Goal: Task Accomplishment & Management: Complete application form

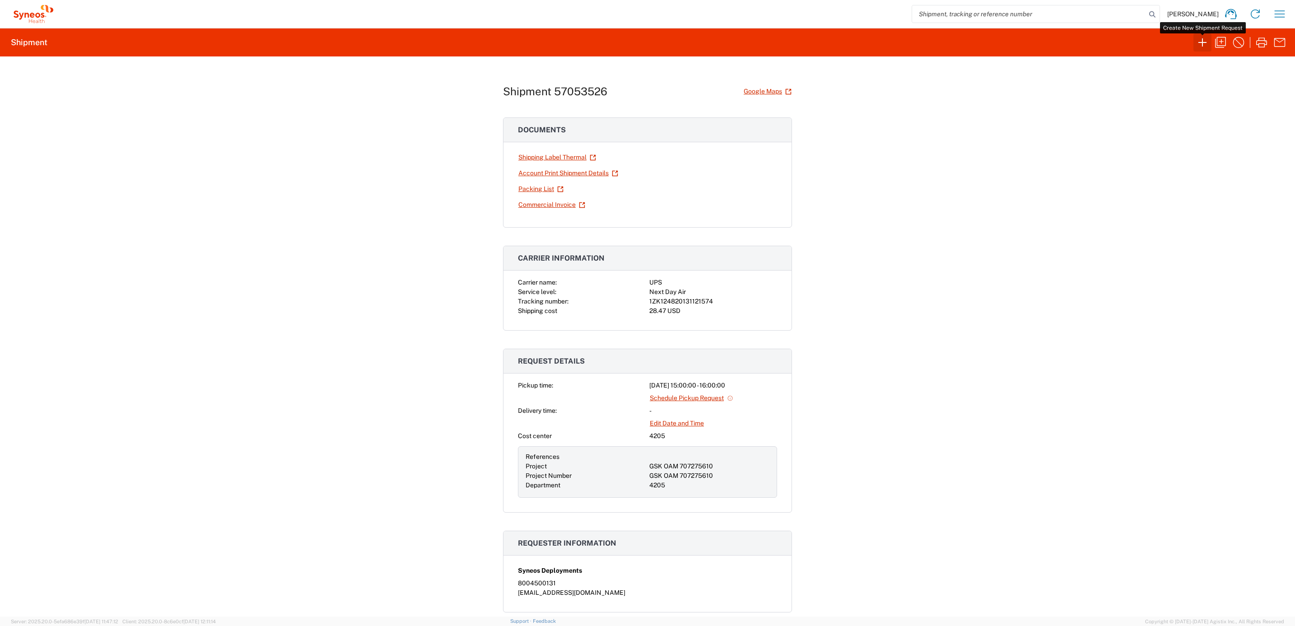
click at [1201, 43] on icon "button" at bounding box center [1202, 42] width 14 height 14
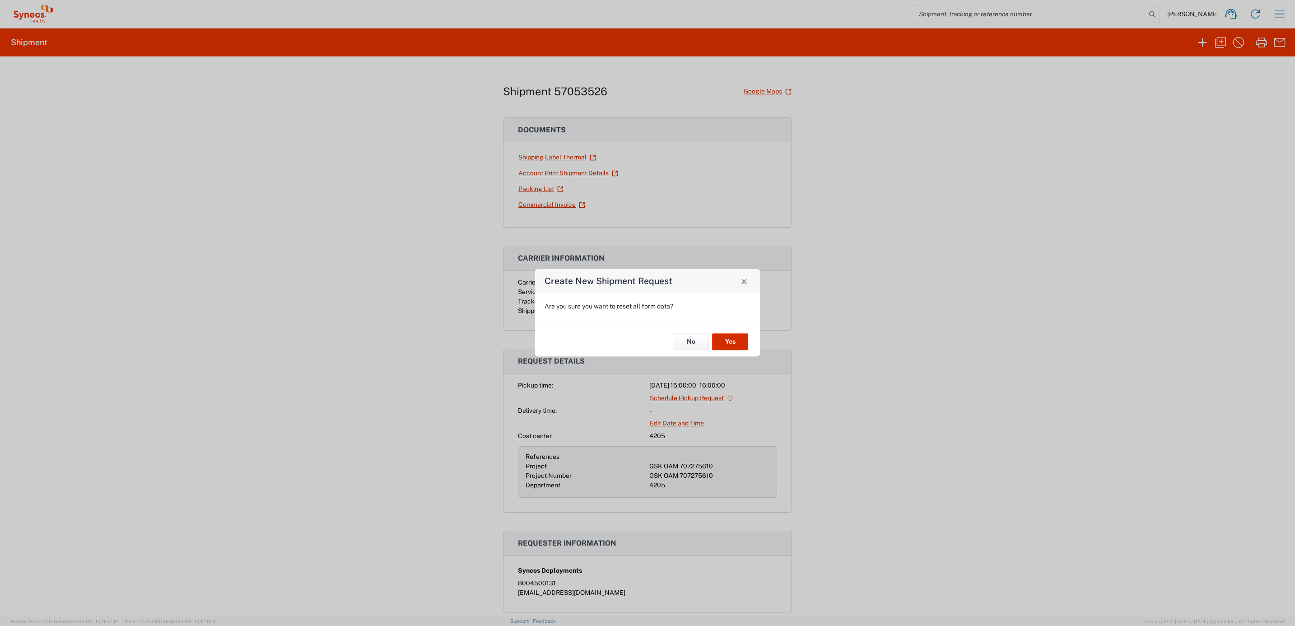
click at [745, 338] on button "Yes" at bounding box center [730, 341] width 36 height 17
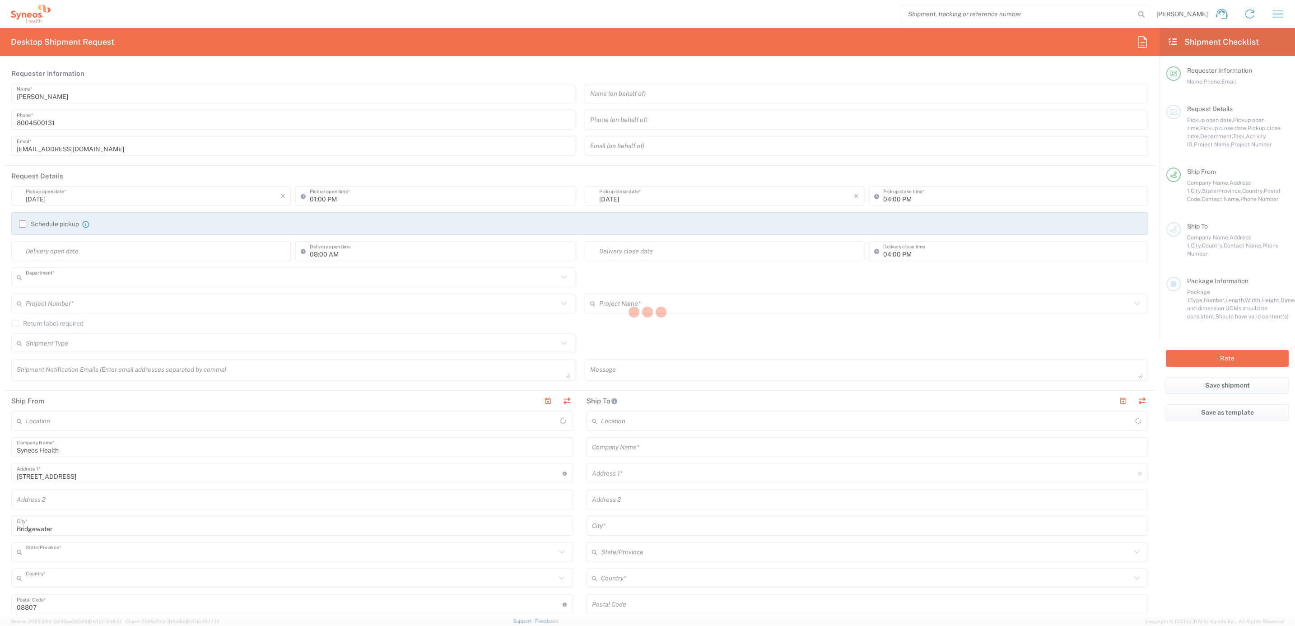
type input "4205"
type input "[US_STATE]"
type input "[GEOGRAPHIC_DATA]"
type input "Syneos Health Commercial Servi- [GEOGRAPHIC_DATA] [GEOGRAPHIC_DATA]"
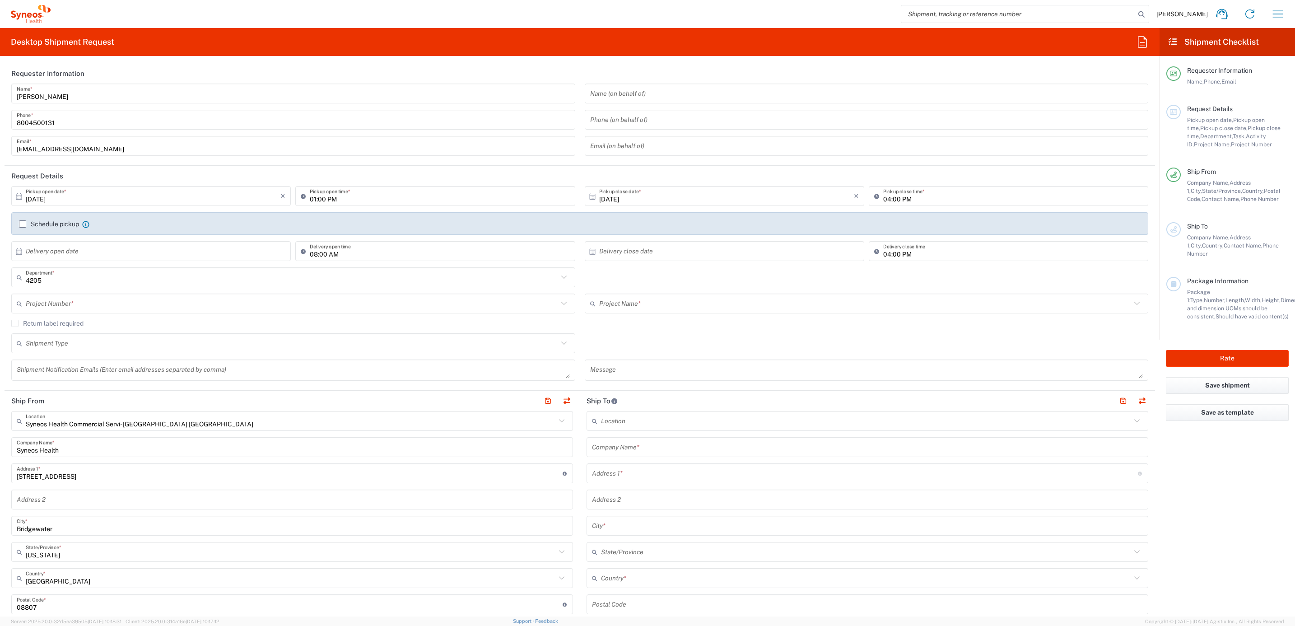
click at [64, 100] on input "[PERSON_NAME]" at bounding box center [293, 94] width 553 height 16
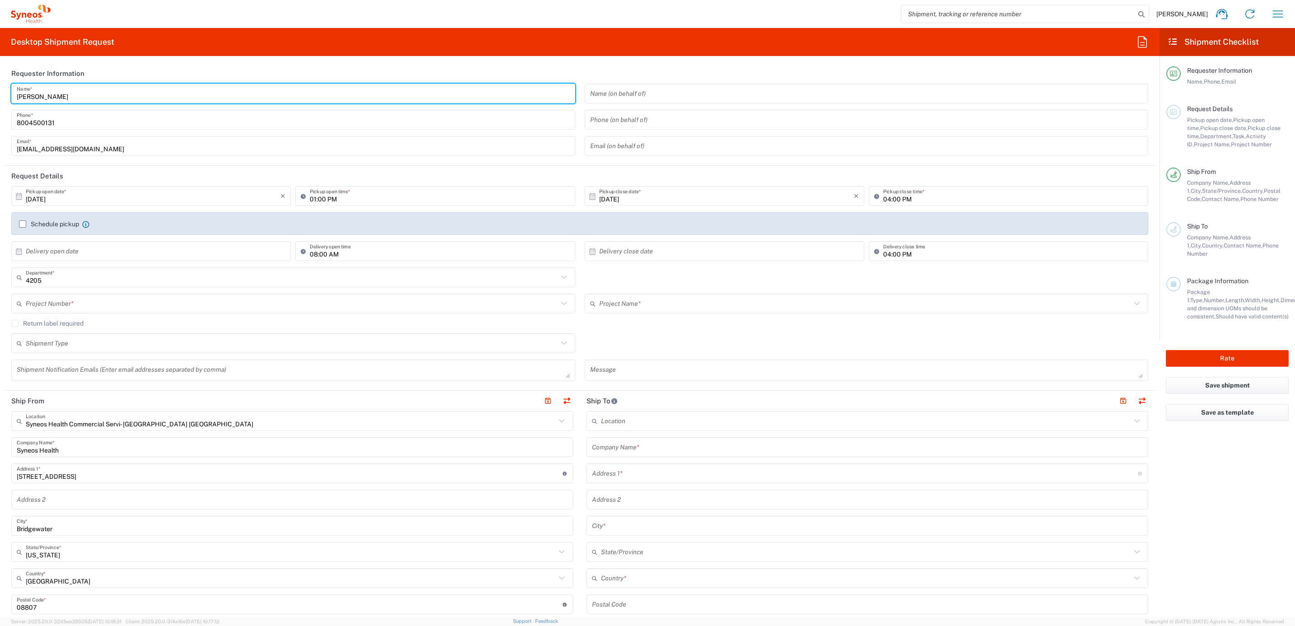
click at [72, 93] on input "[PERSON_NAME]" at bounding box center [293, 94] width 553 height 16
click at [61, 90] on input "[PERSON_NAME]" at bounding box center [293, 94] width 553 height 16
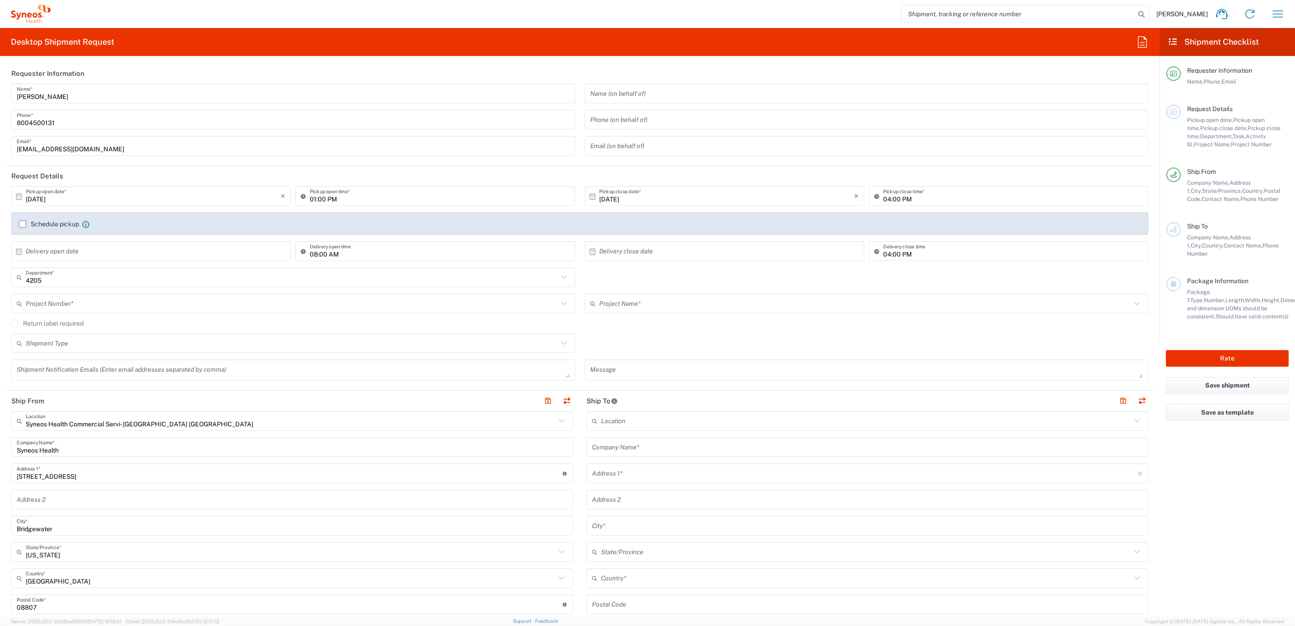
click at [100, 81] on header "Requester Information" at bounding box center [580, 73] width 1150 height 20
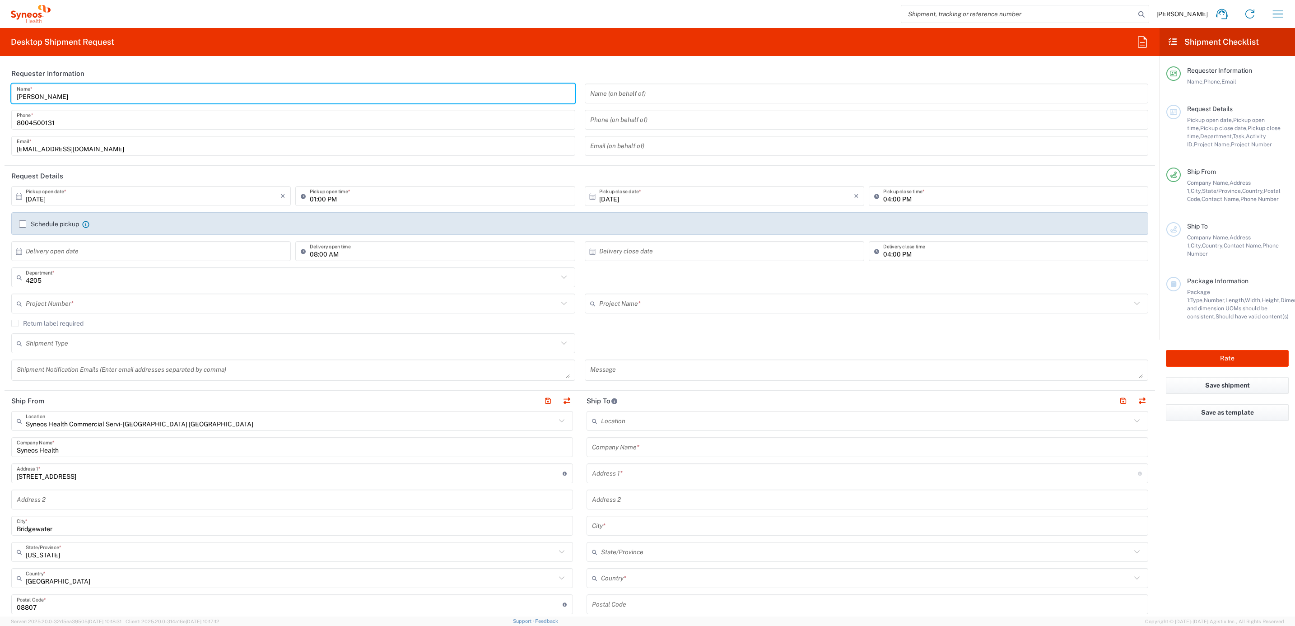
drag, startPoint x: 65, startPoint y: 98, endPoint x: 7, endPoint y: 96, distance: 58.7
click at [7, 96] on div "[PERSON_NAME] Name * [PHONE_NUMBER] Phone * [EMAIL_ADDRESS][DOMAIN_NAME] Email *" at bounding box center [293, 123] width 573 height 79
type input "Syneos Deployments"
click at [112, 65] on header "Requester Information" at bounding box center [580, 73] width 1150 height 20
drag, startPoint x: 101, startPoint y: 94, endPoint x: 15, endPoint y: 88, distance: 86.0
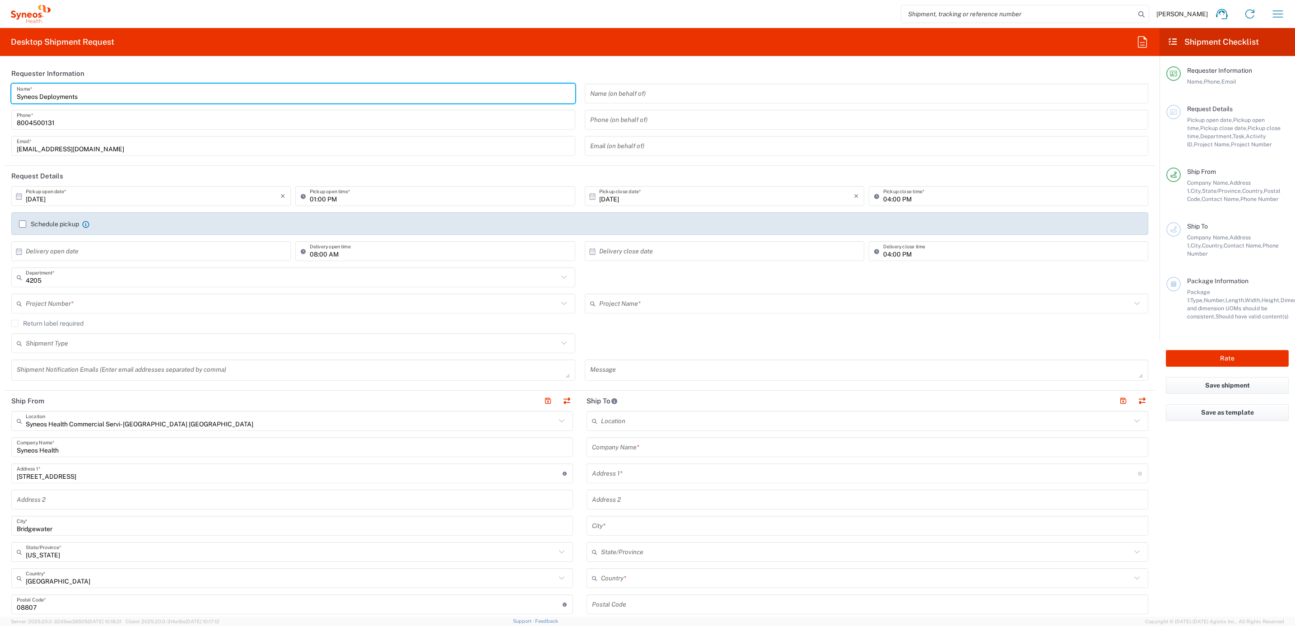
click at [15, 88] on div "Syneos Deployments Name *" at bounding box center [293, 94] width 564 height 20
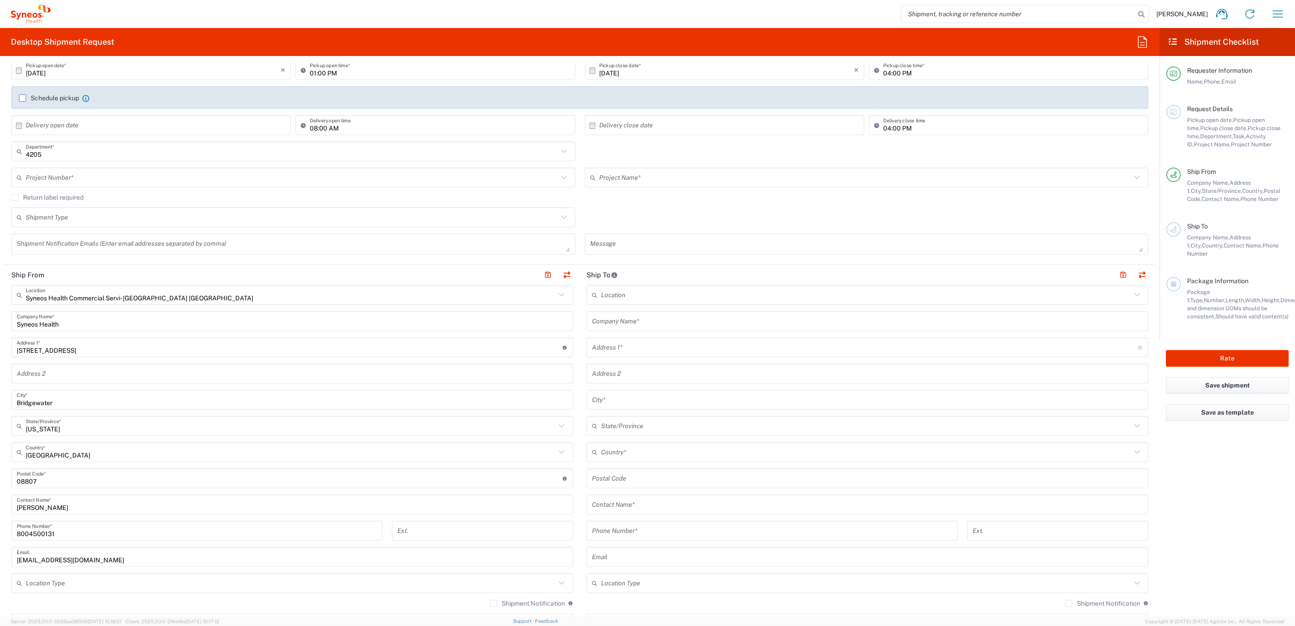
scroll to position [135, 0]
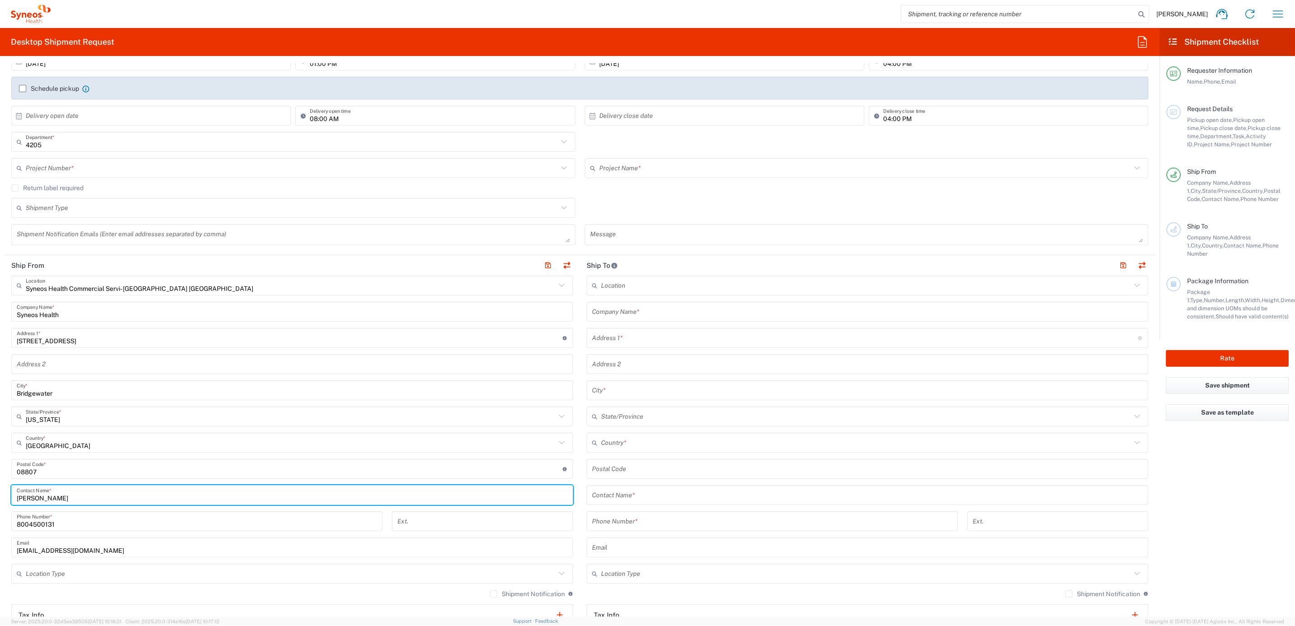
click at [66, 492] on input "[PERSON_NAME]" at bounding box center [292, 495] width 551 height 16
click at [66, 496] on input "[PERSON_NAME]" at bounding box center [292, 495] width 551 height 16
drag, startPoint x: 67, startPoint y: 502, endPoint x: 47, endPoint y: 496, distance: 20.3
click at [0, 492] on html "[PERSON_NAME] Home Shipment estimator Shipment tracking Desktop shipment reques…" at bounding box center [647, 313] width 1295 height 626
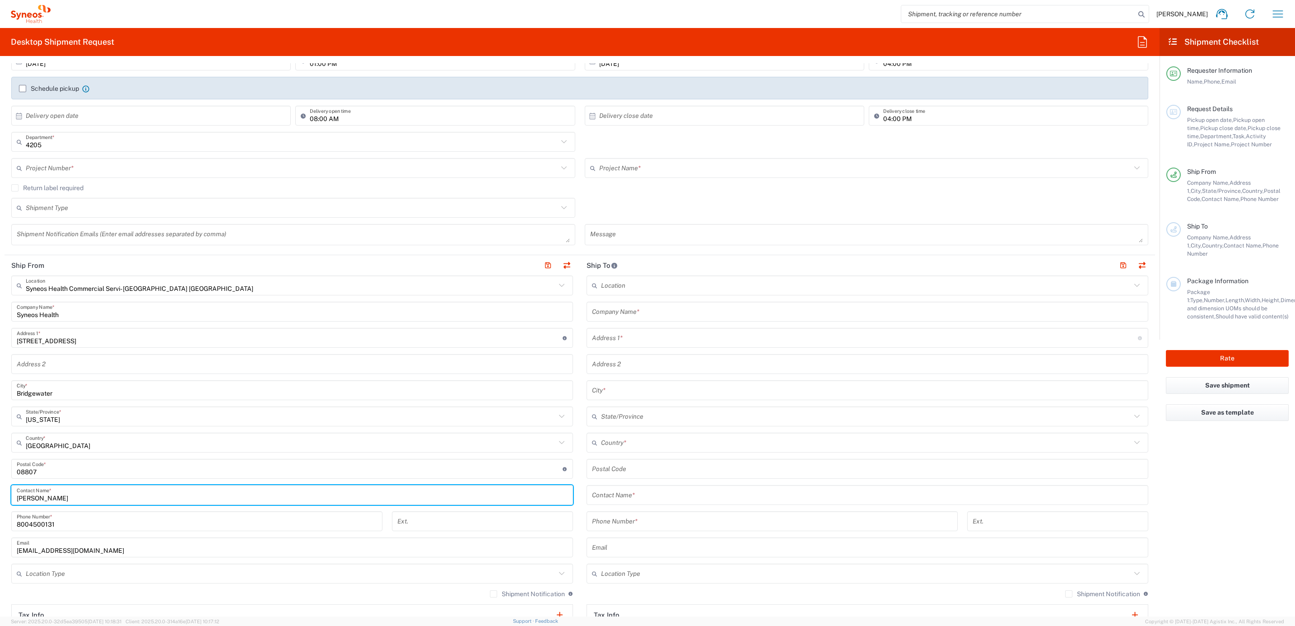
paste input "Syneos Deployments"
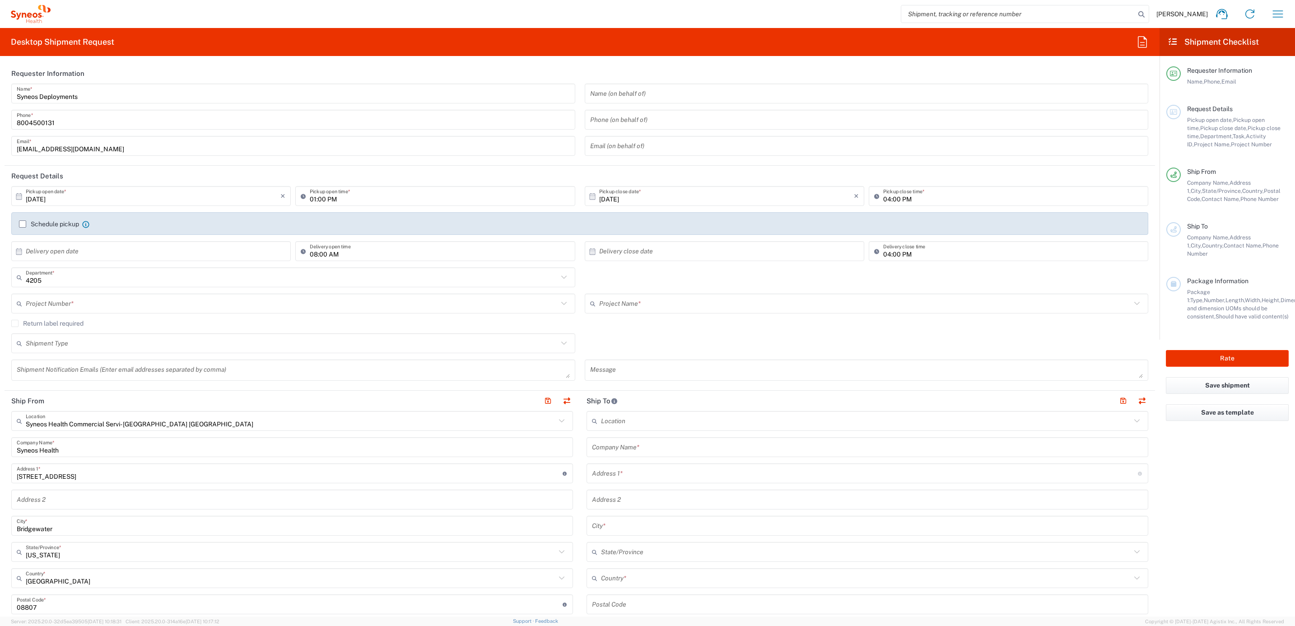
type input "Syneos Deployments"
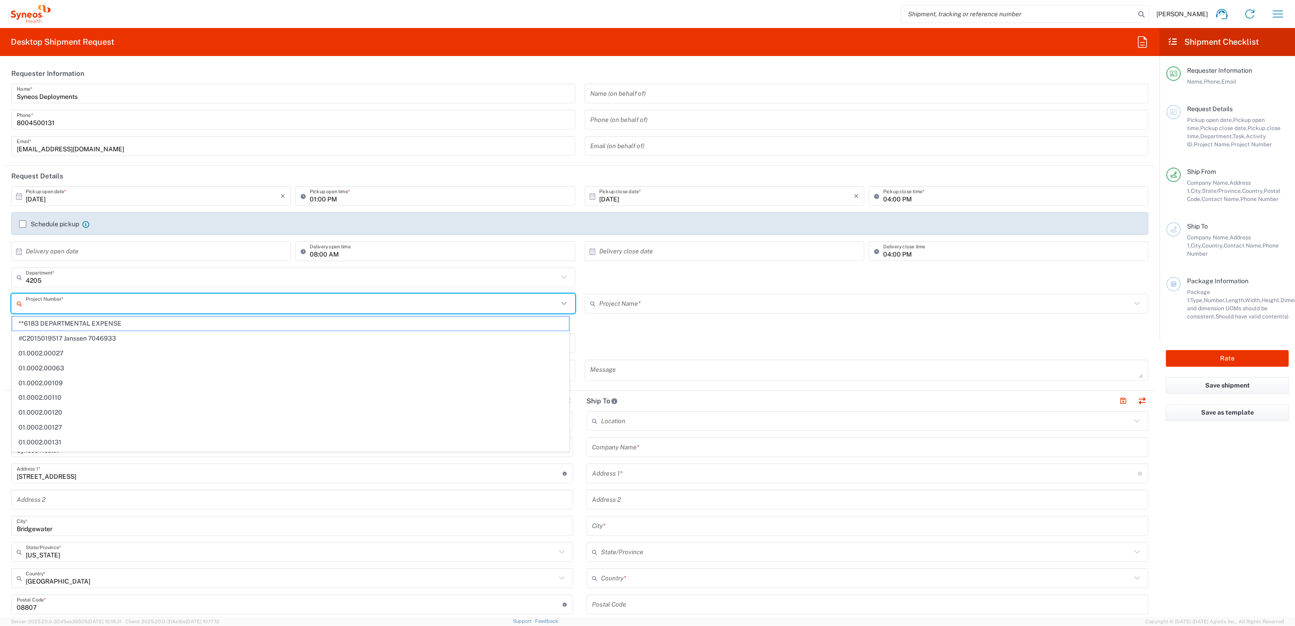
click at [83, 306] on input "text" at bounding box center [292, 304] width 532 height 16
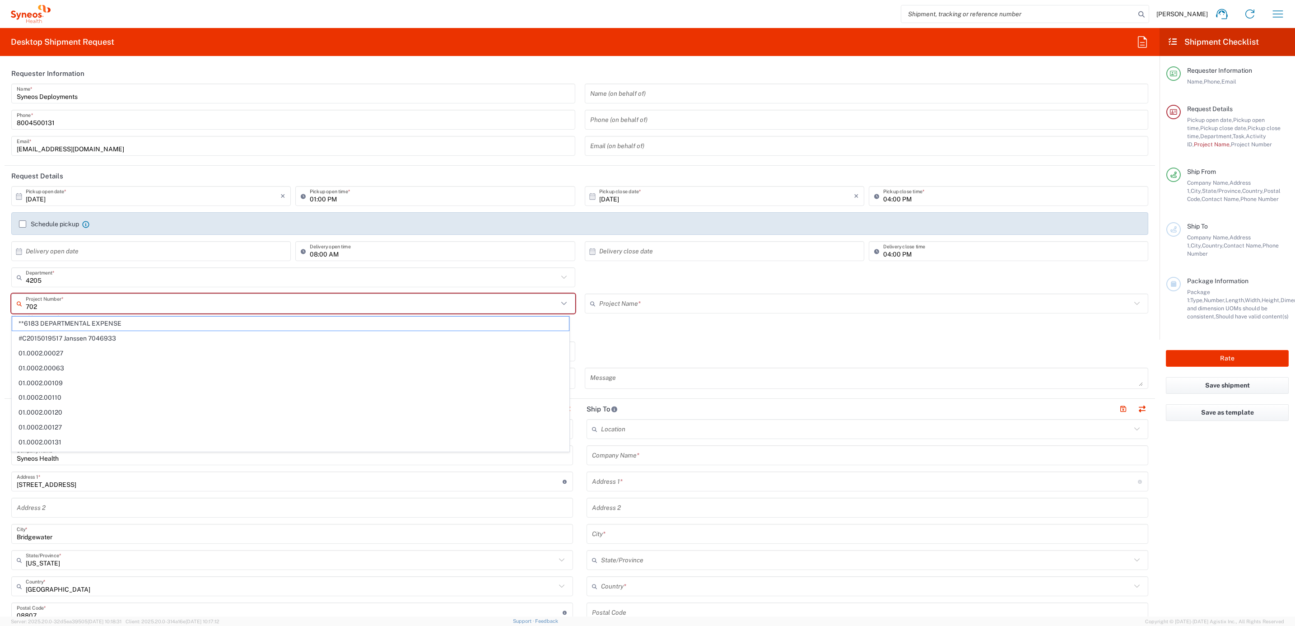
type input "7025"
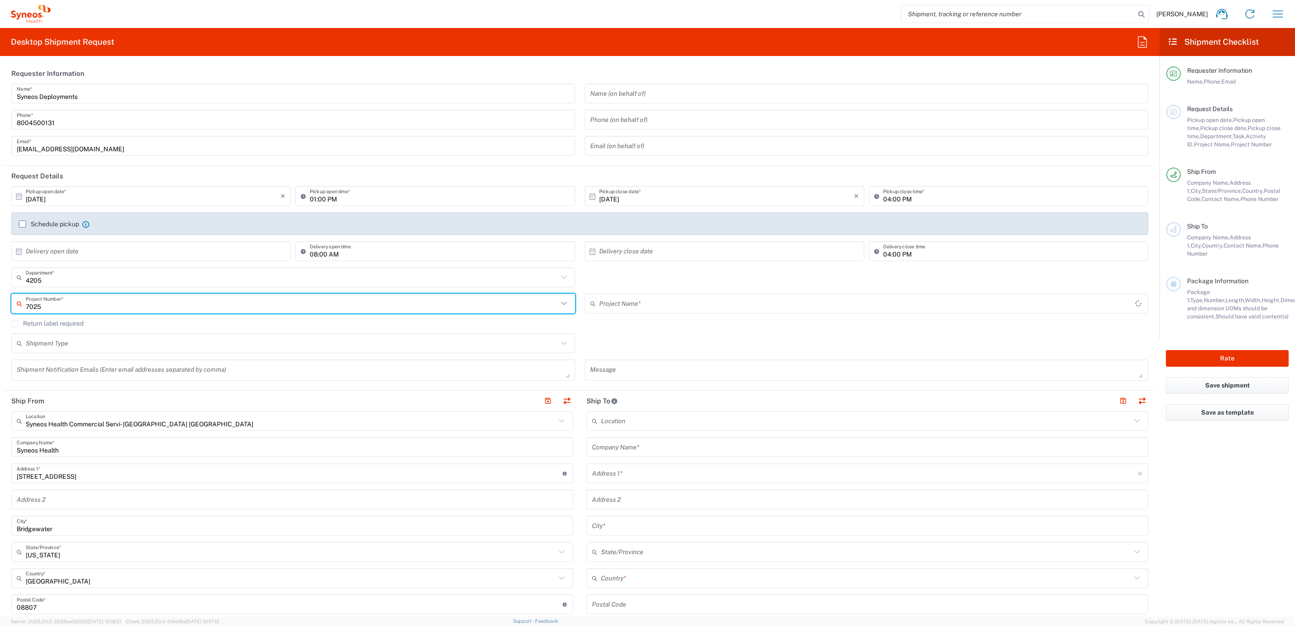
type input "ST-US - GSK VM (0325)"
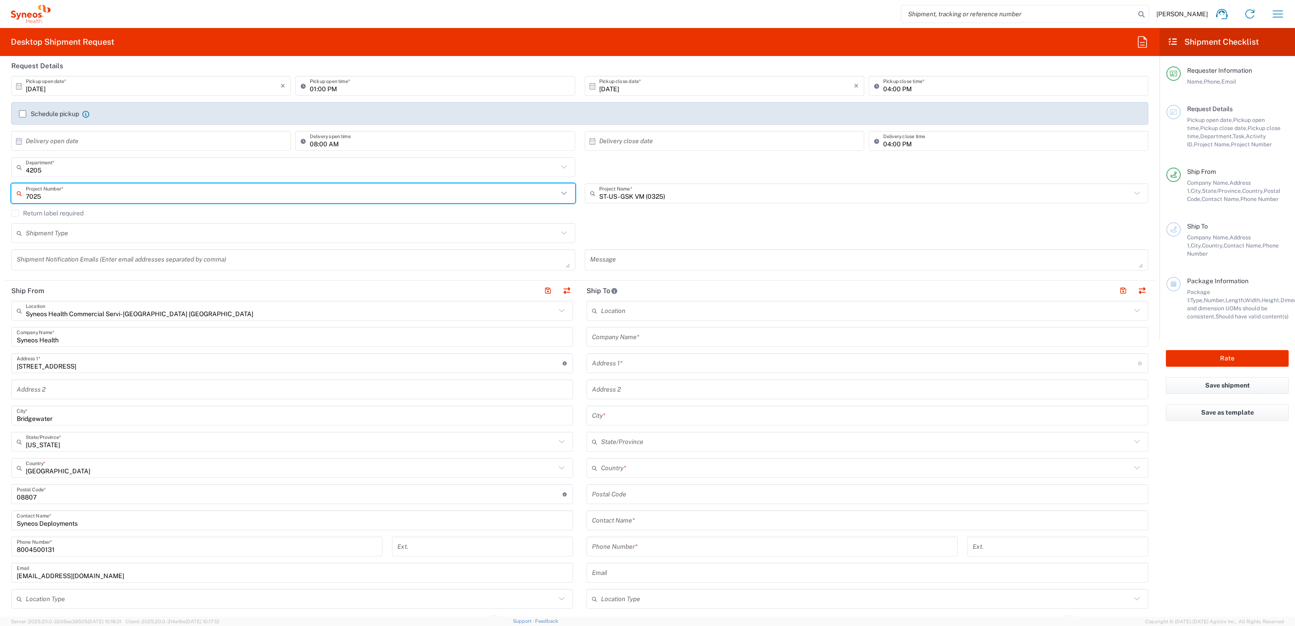
scroll to position [135, 0]
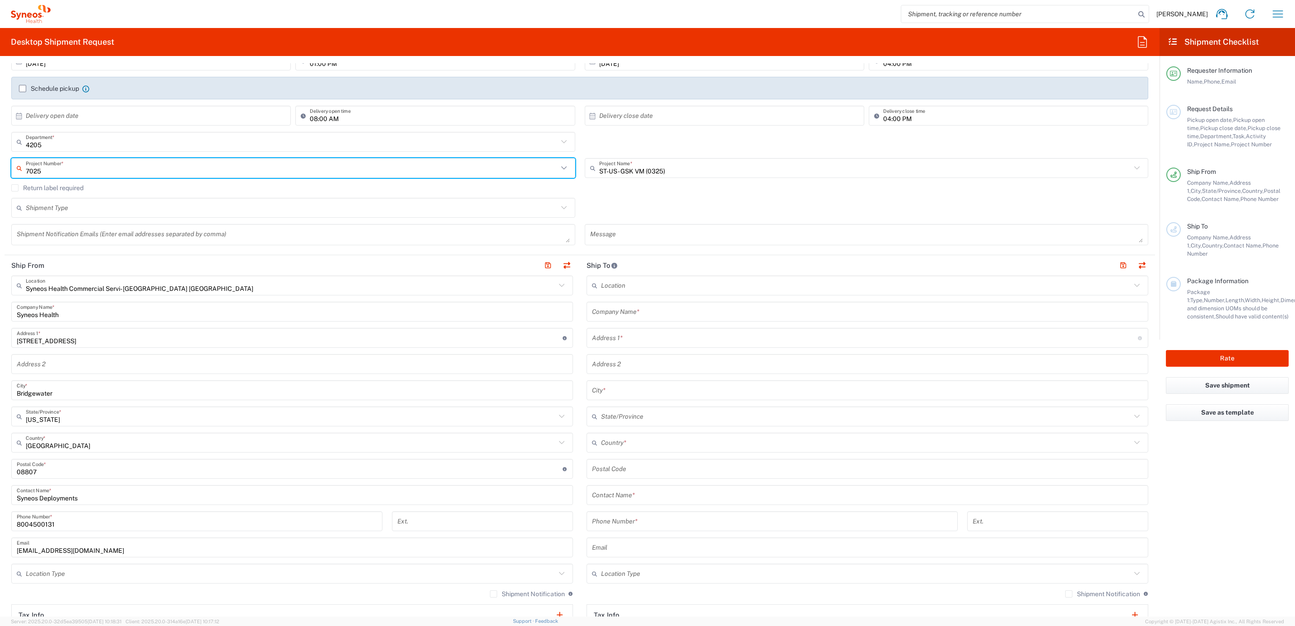
type input "7025"
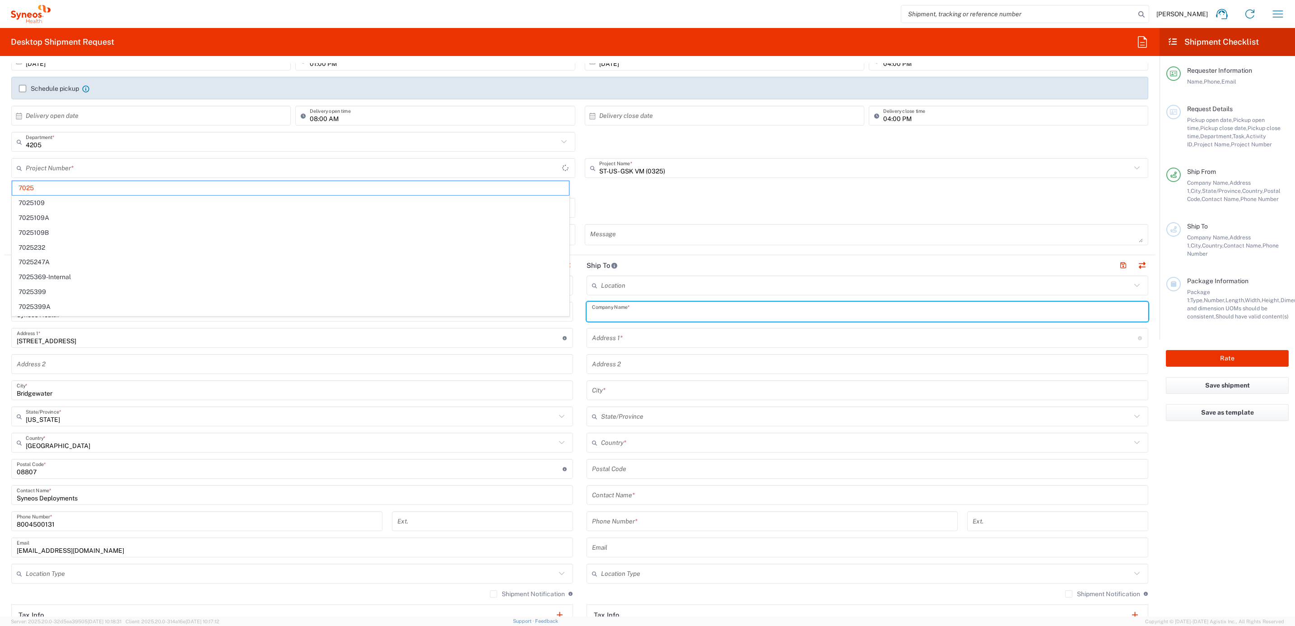
click at [643, 316] on input "text" at bounding box center [867, 312] width 551 height 16
type input "7025"
paste input "[PERSON_NAME]"
type input "[PERSON_NAME]"
click at [625, 496] on input "text" at bounding box center [867, 495] width 551 height 16
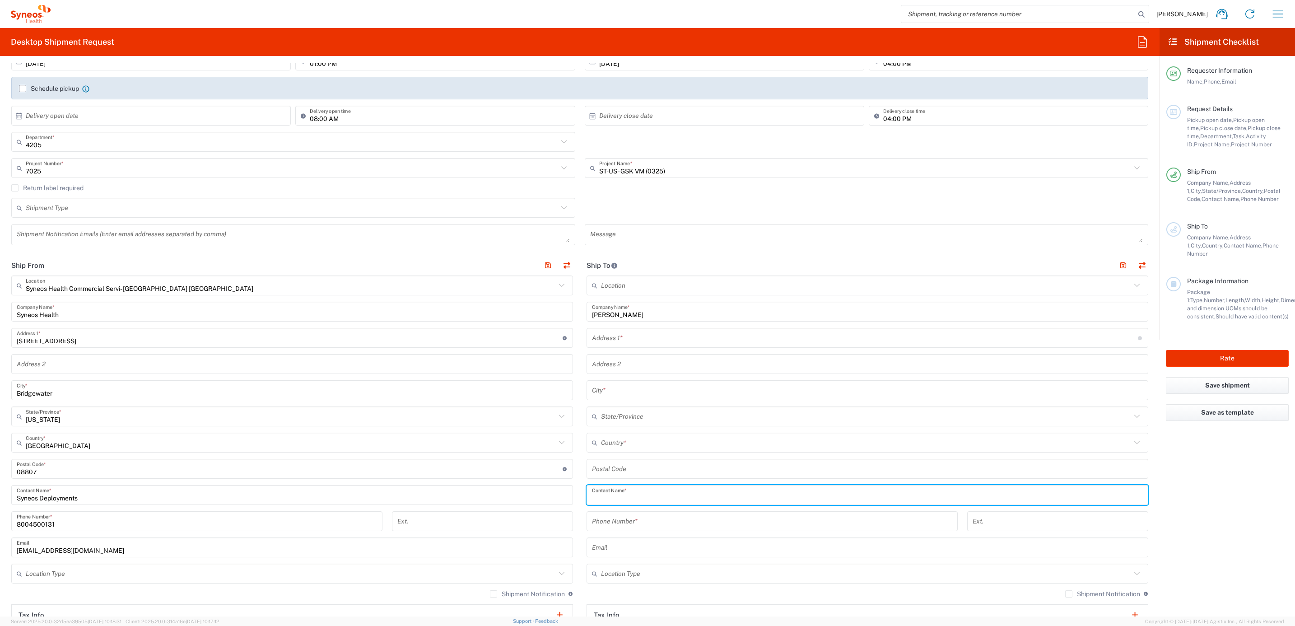
paste input "[PERSON_NAME]"
type input "[PERSON_NAME]"
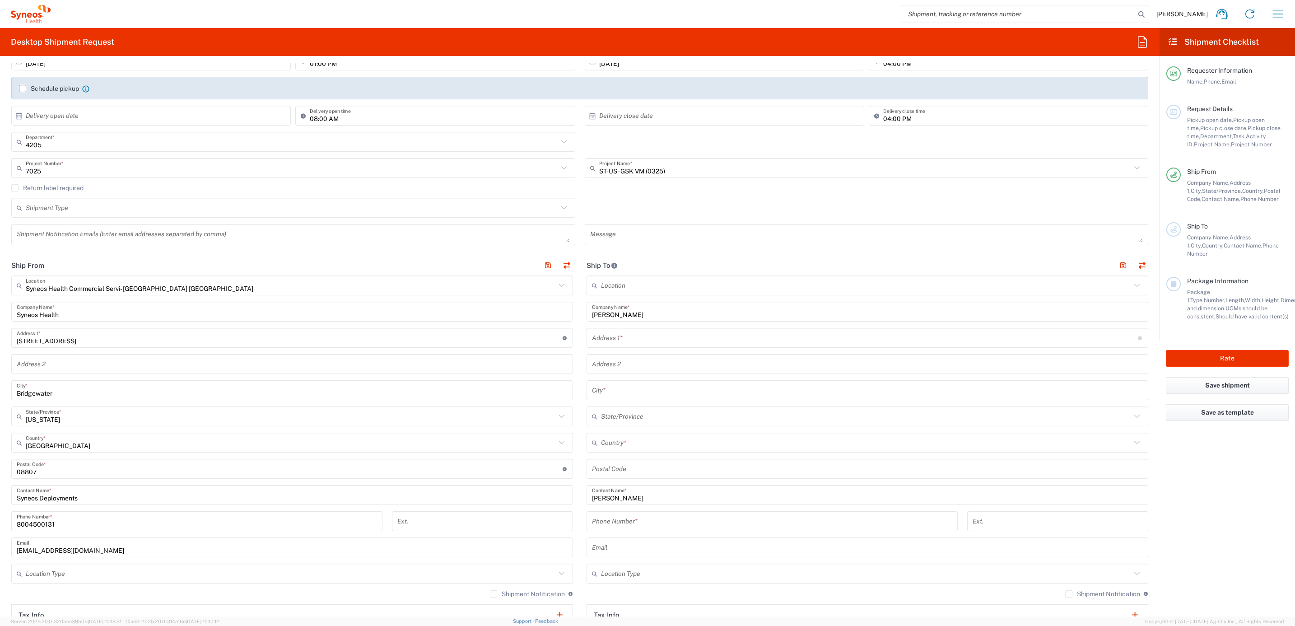
click at [622, 338] on input "text" at bounding box center [865, 338] width 546 height 16
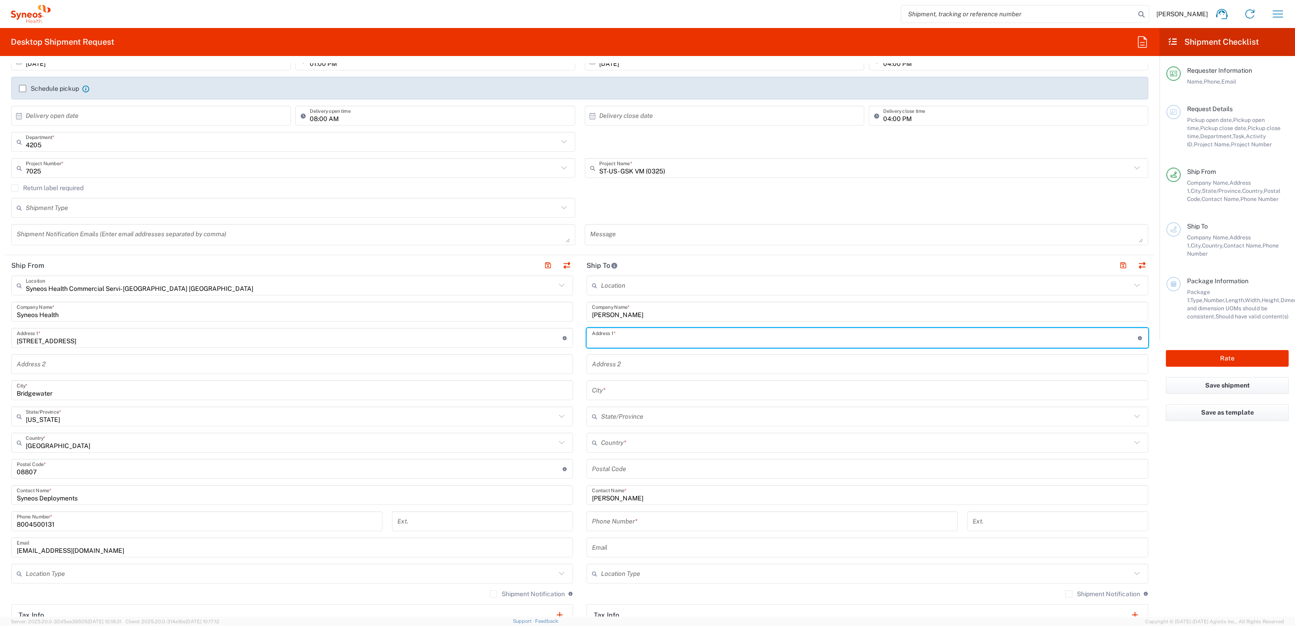
paste input "19 [PERSON_NAME]"
type input "19 [PERSON_NAME]"
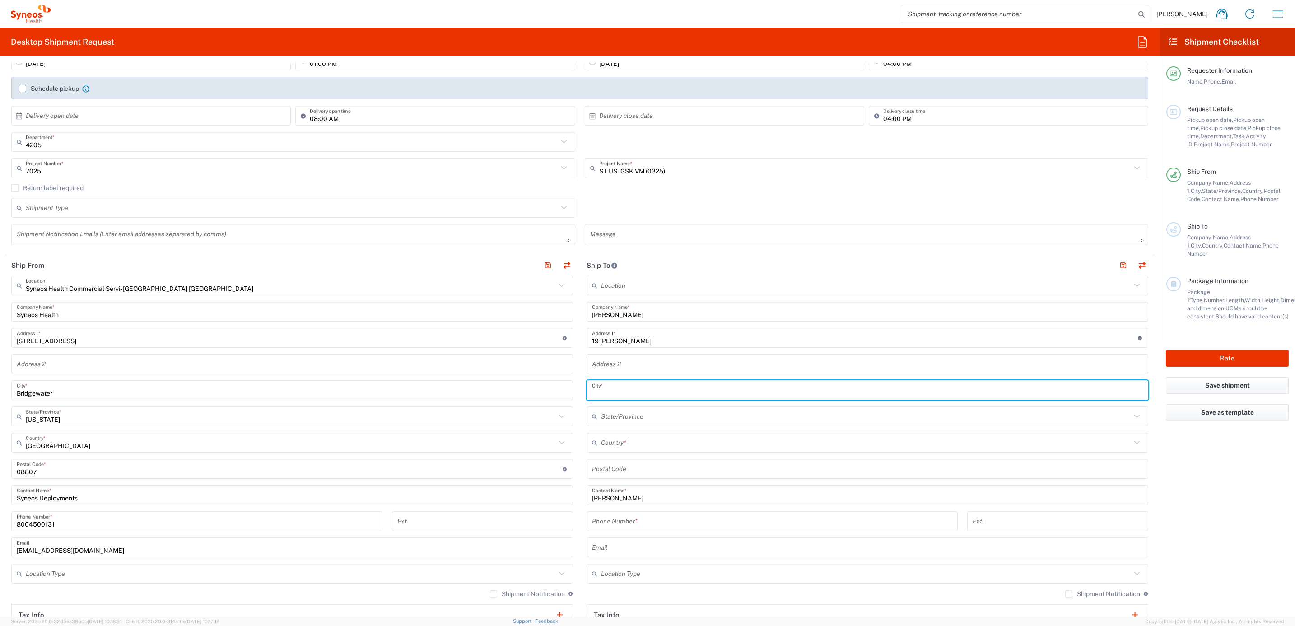
click at [628, 393] on input "text" at bounding box center [867, 390] width 551 height 16
paste input "[GEOGRAPHIC_DATA]"
type input "[GEOGRAPHIC_DATA]"
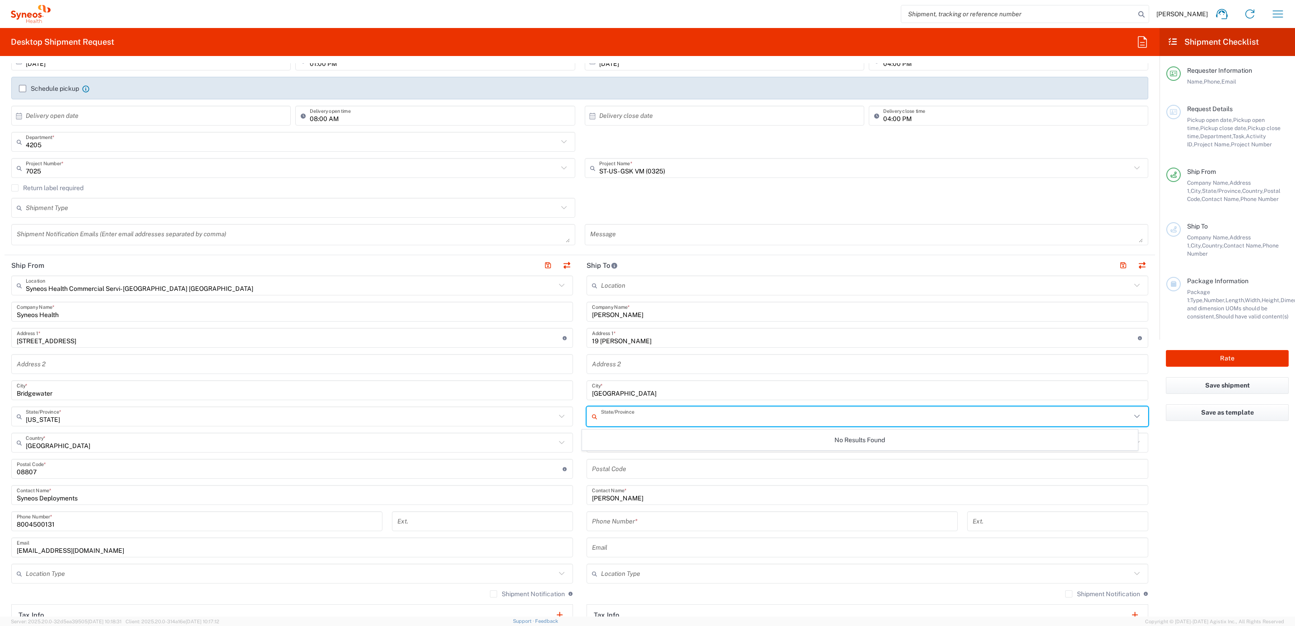
click at [611, 420] on input "text" at bounding box center [866, 417] width 530 height 16
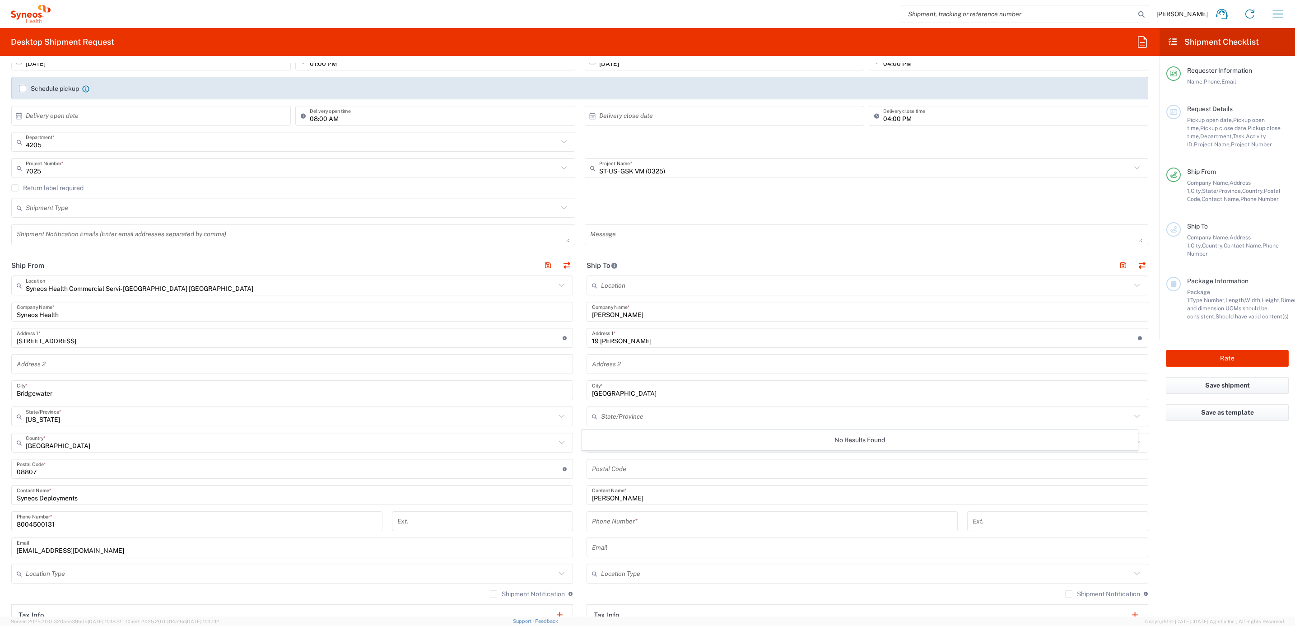
click at [568, 407] on main "Syneos Health Commercial Servi- [GEOGRAPHIC_DATA] [GEOGRAPHIC_DATA] Location Sy…" at bounding box center [292, 464] width 575 height 379
click at [604, 439] on input "text" at bounding box center [866, 443] width 530 height 16
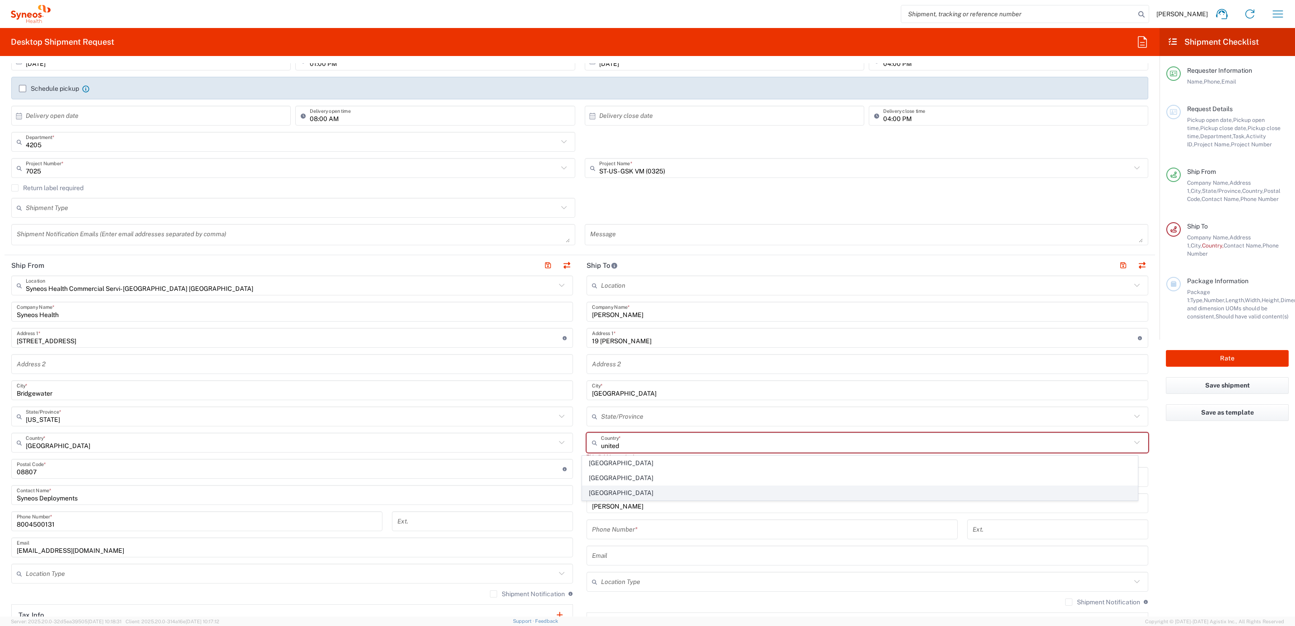
click at [626, 494] on span "[GEOGRAPHIC_DATA]" at bounding box center [859, 493] width 555 height 14
type input "[GEOGRAPHIC_DATA]"
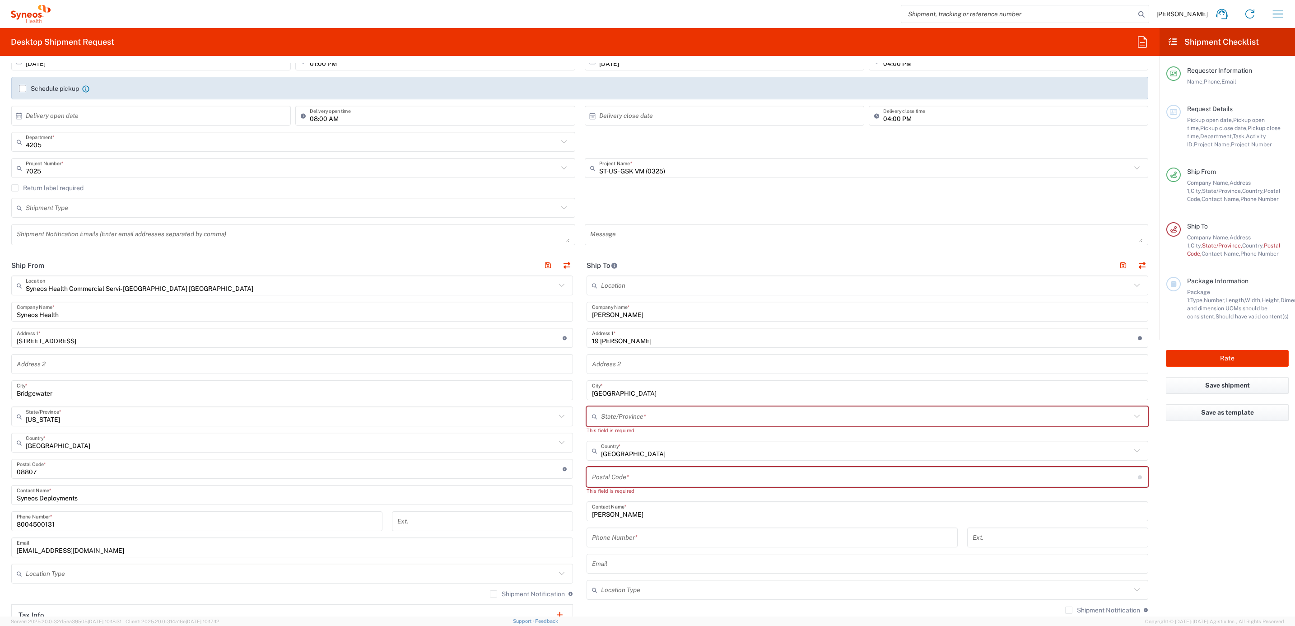
click at [620, 416] on input "text" at bounding box center [866, 417] width 530 height 16
click at [607, 435] on span "[US_STATE]" at bounding box center [859, 437] width 555 height 14
type input "[US_STATE]"
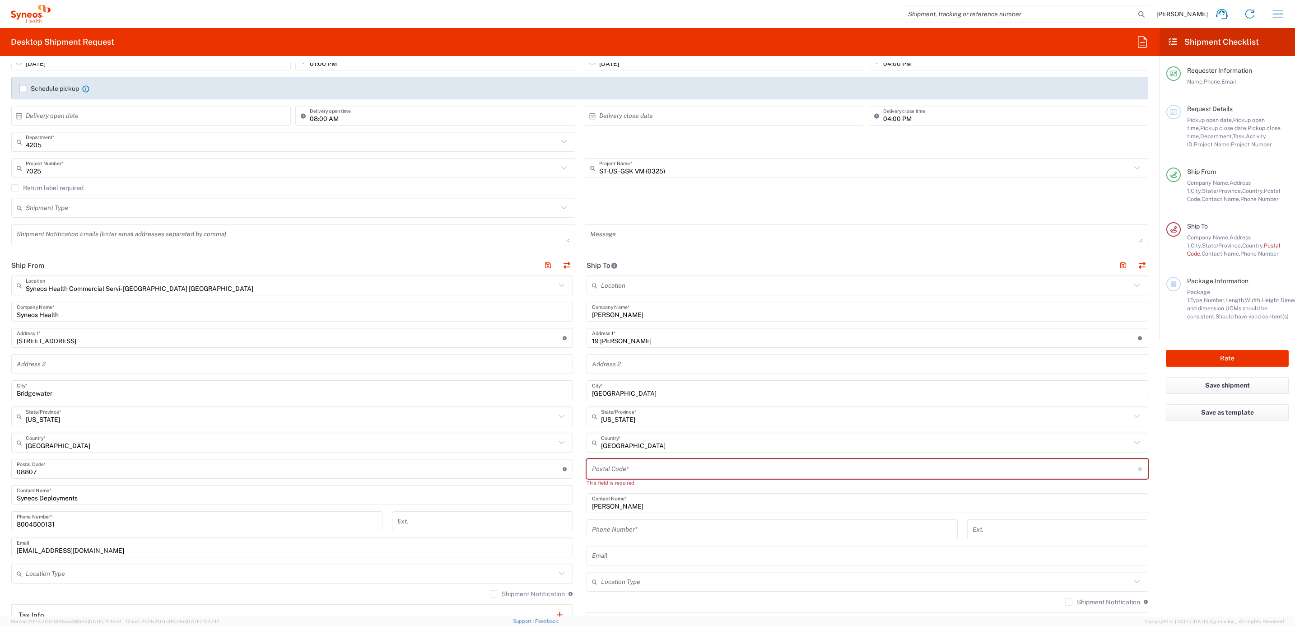
click at [617, 465] on input "undefined" at bounding box center [865, 469] width 546 height 16
paste input "92270"
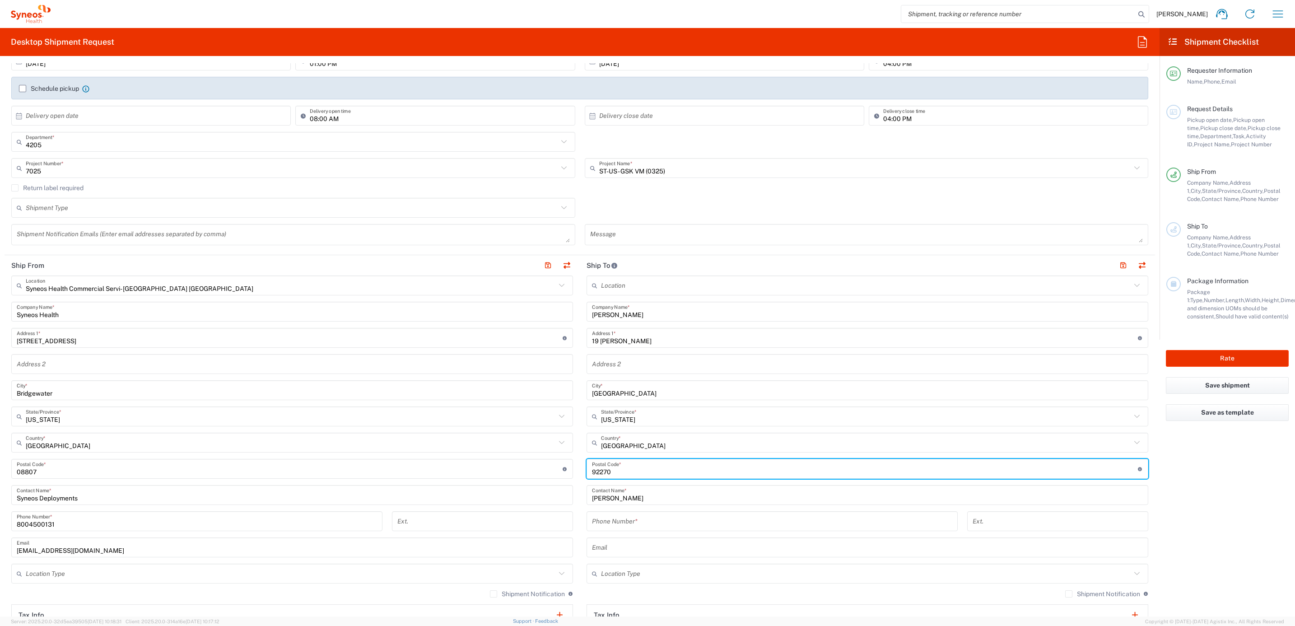
type input "92270"
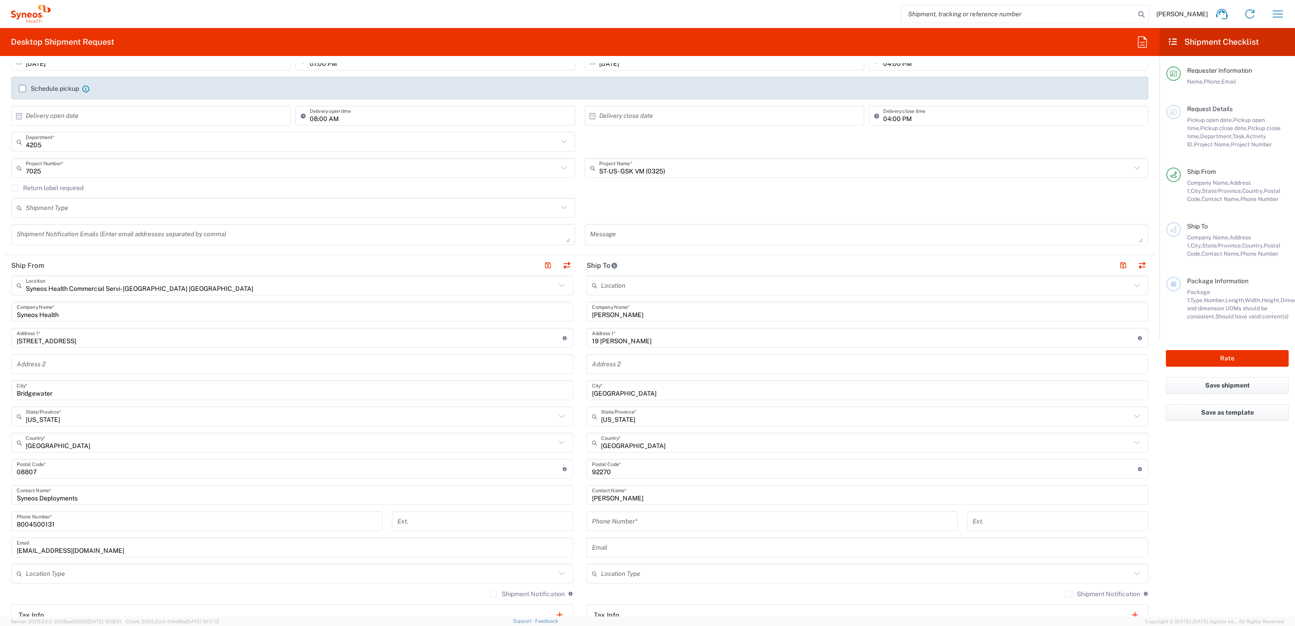
click at [624, 525] on input "tel" at bounding box center [772, 521] width 360 height 16
paste input "9417304410"
type input "9417304410"
click at [572, 500] on main "Syneos Health Commercial Servi- [GEOGRAPHIC_DATA] [GEOGRAPHIC_DATA] Location Sy…" at bounding box center [292, 464] width 575 height 379
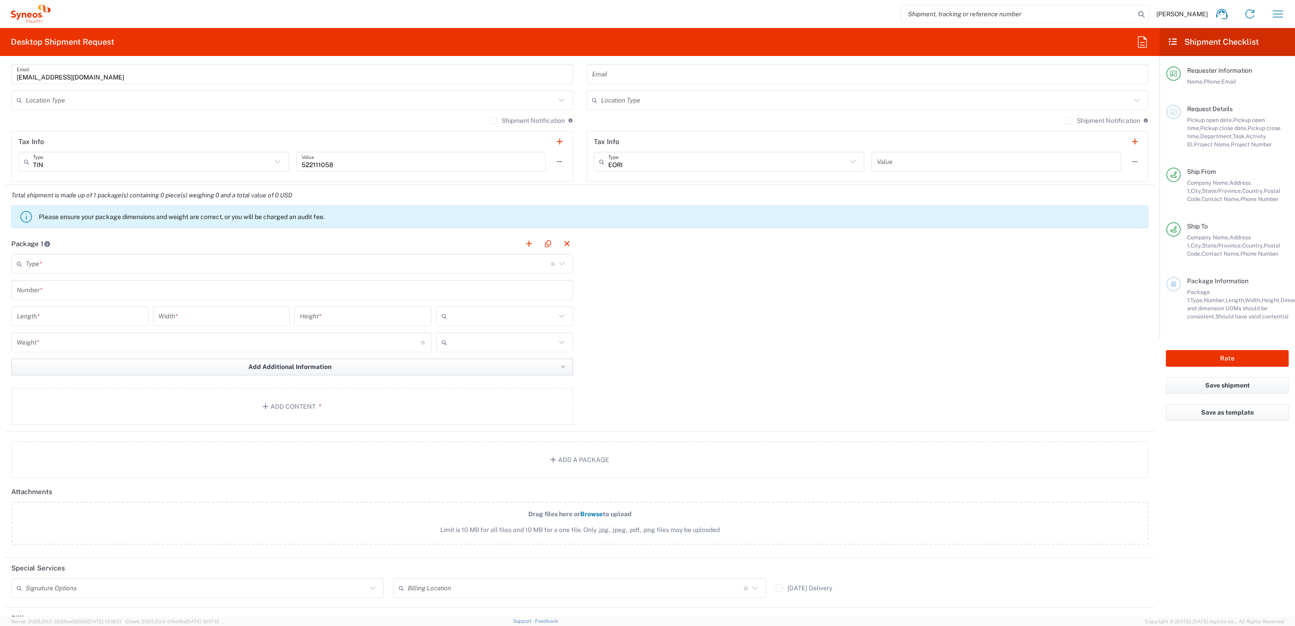
scroll to position [609, 0]
click at [122, 271] on input "text" at bounding box center [288, 263] width 525 height 16
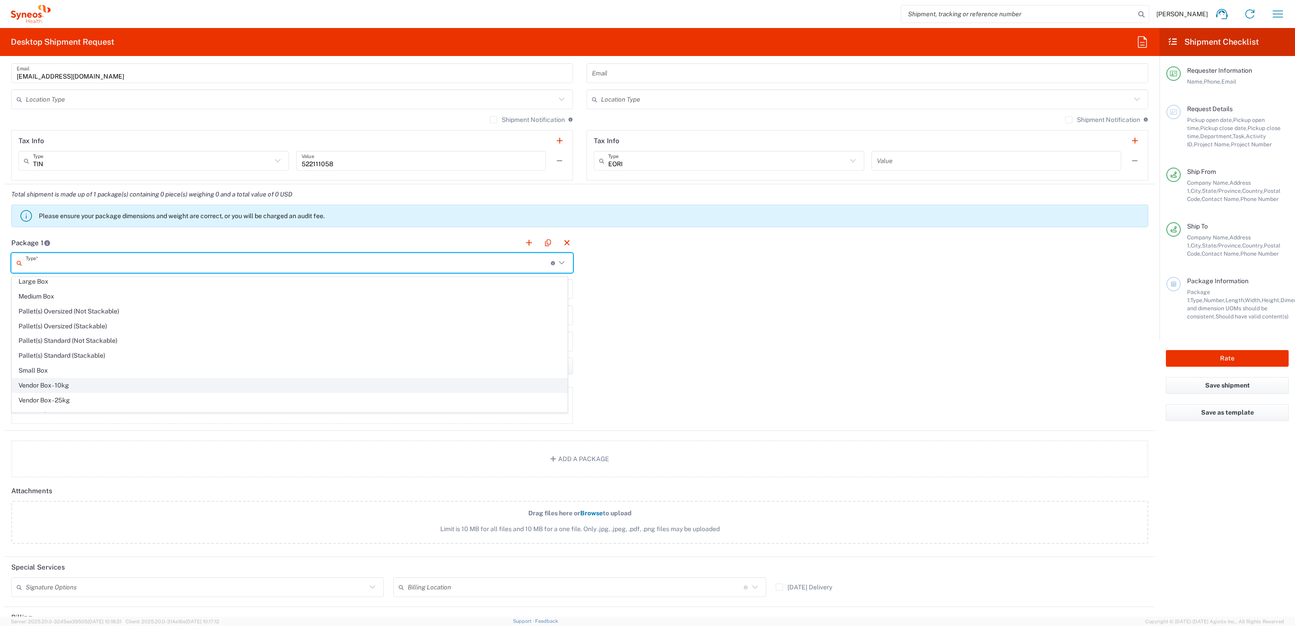
scroll to position [33, 0]
click at [96, 400] on span "Your Packaging" at bounding box center [289, 405] width 555 height 14
type input "Your Packaging"
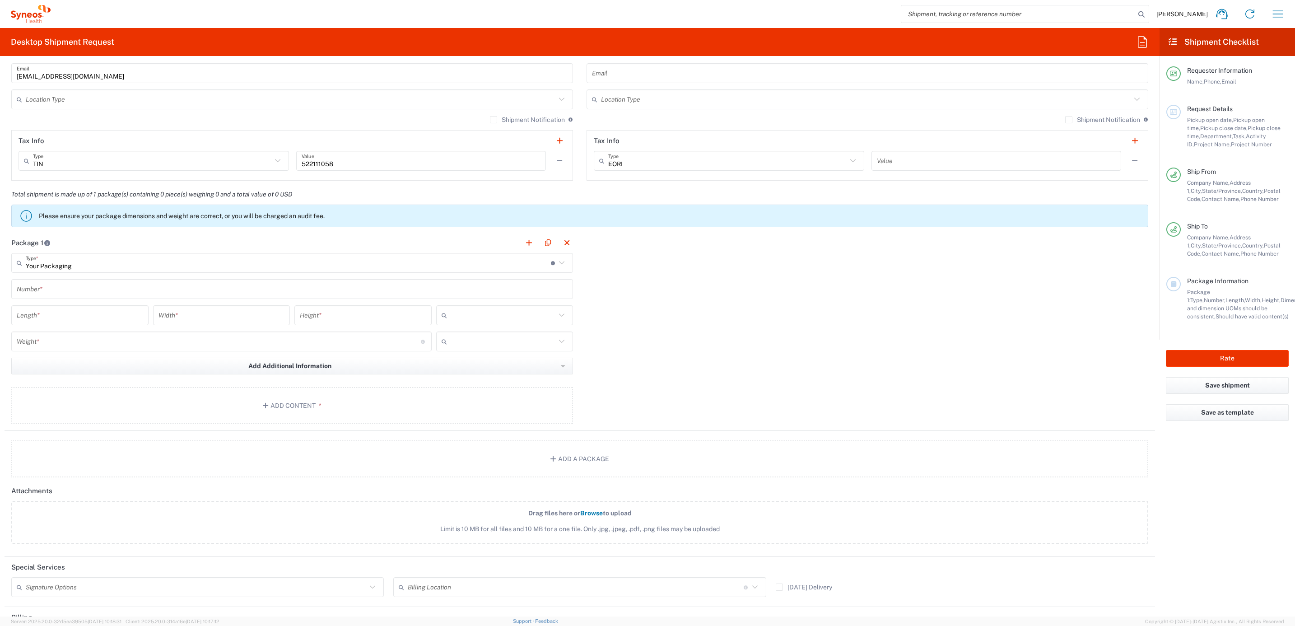
click at [89, 291] on input "text" at bounding box center [292, 289] width 551 height 16
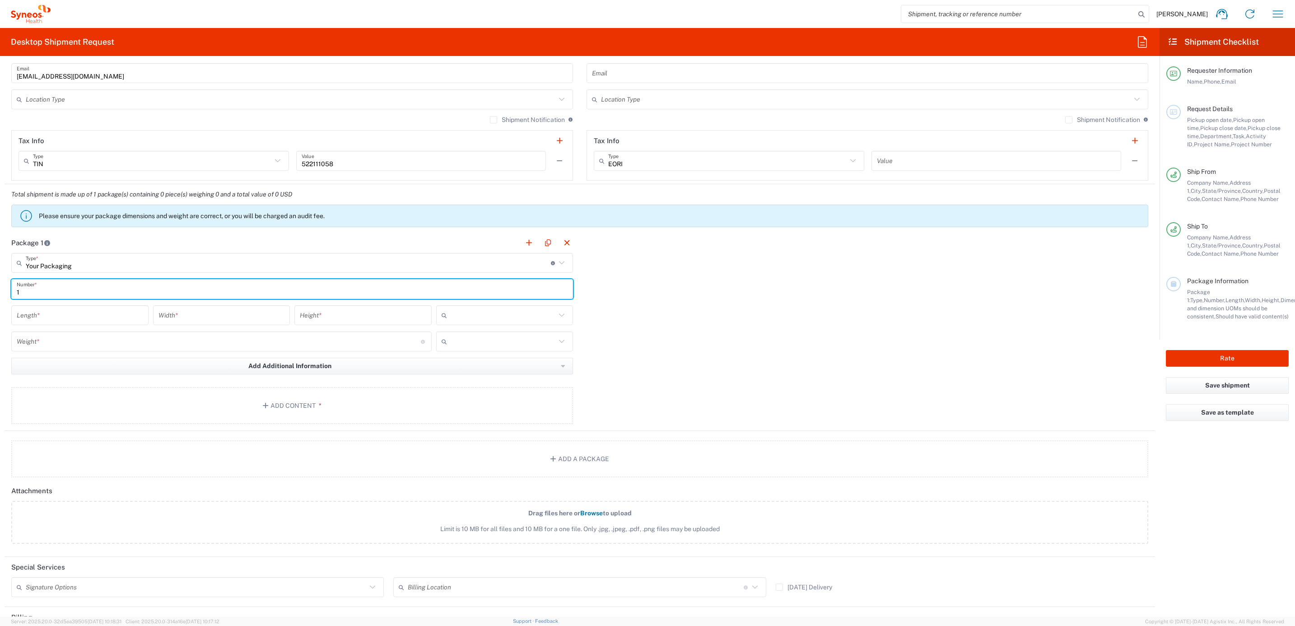
type input "1"
click at [93, 317] on input "number" at bounding box center [80, 315] width 126 height 16
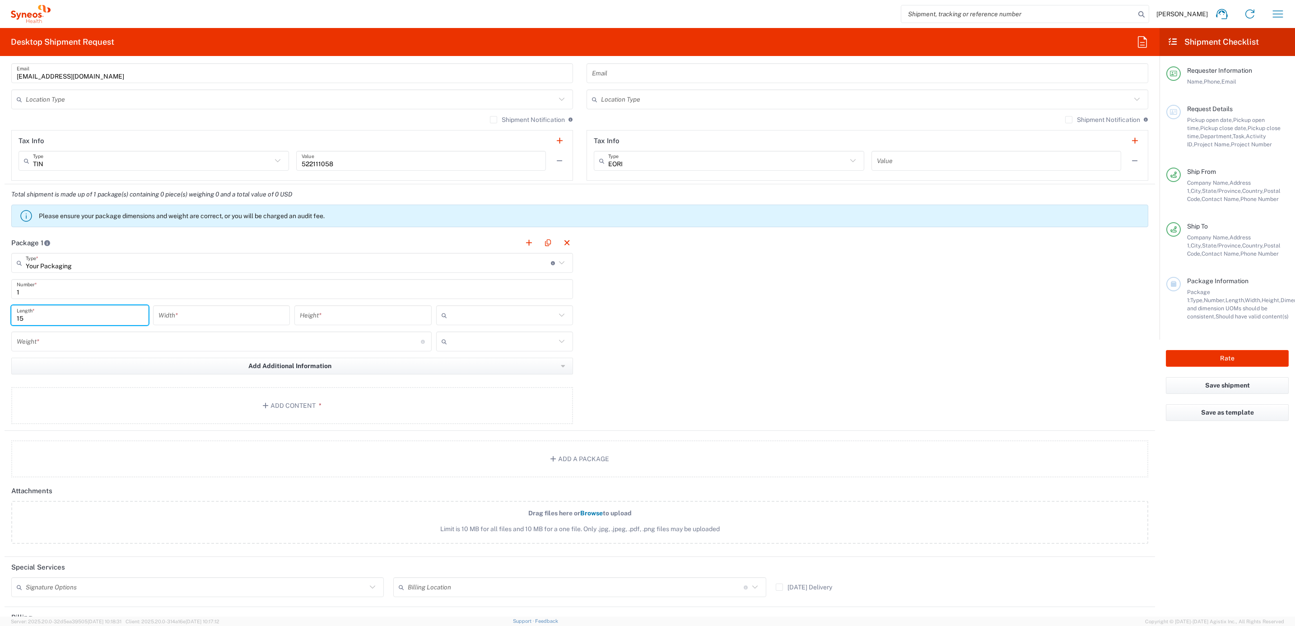
type input "15"
type input "12.5"
type input "1"
click at [470, 313] on input "text" at bounding box center [504, 315] width 106 height 14
click at [463, 366] on span "in" at bounding box center [500, 366] width 134 height 14
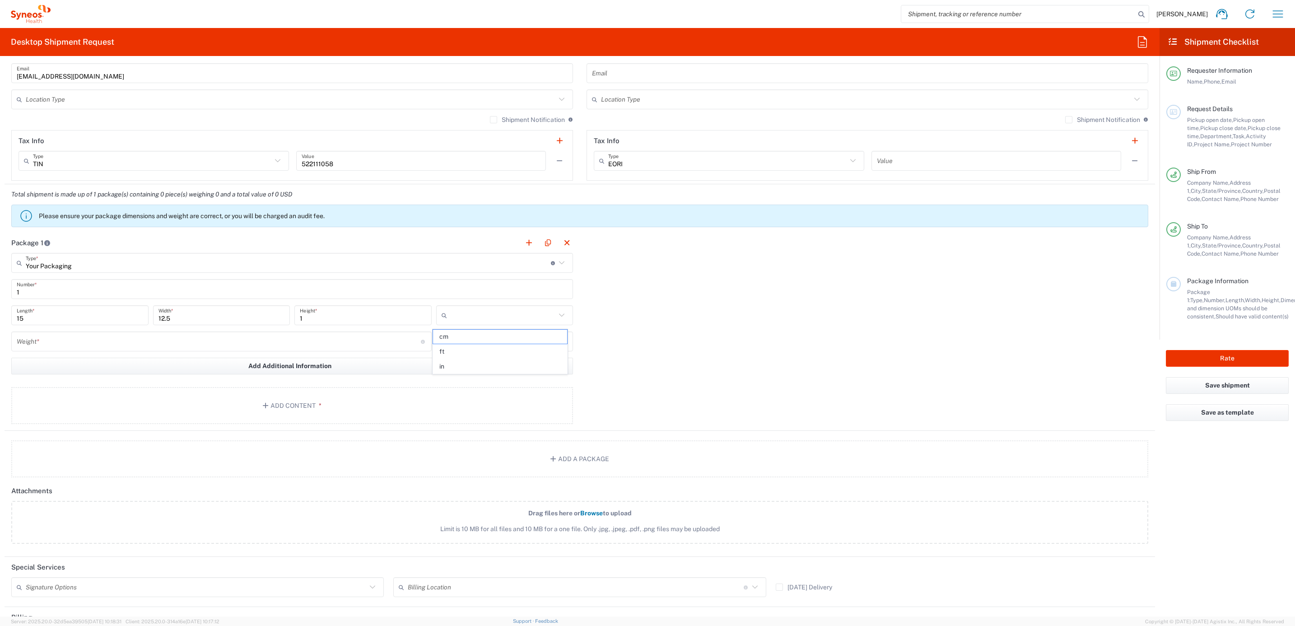
type input "in"
click at [195, 343] on input "number" at bounding box center [219, 342] width 404 height 16
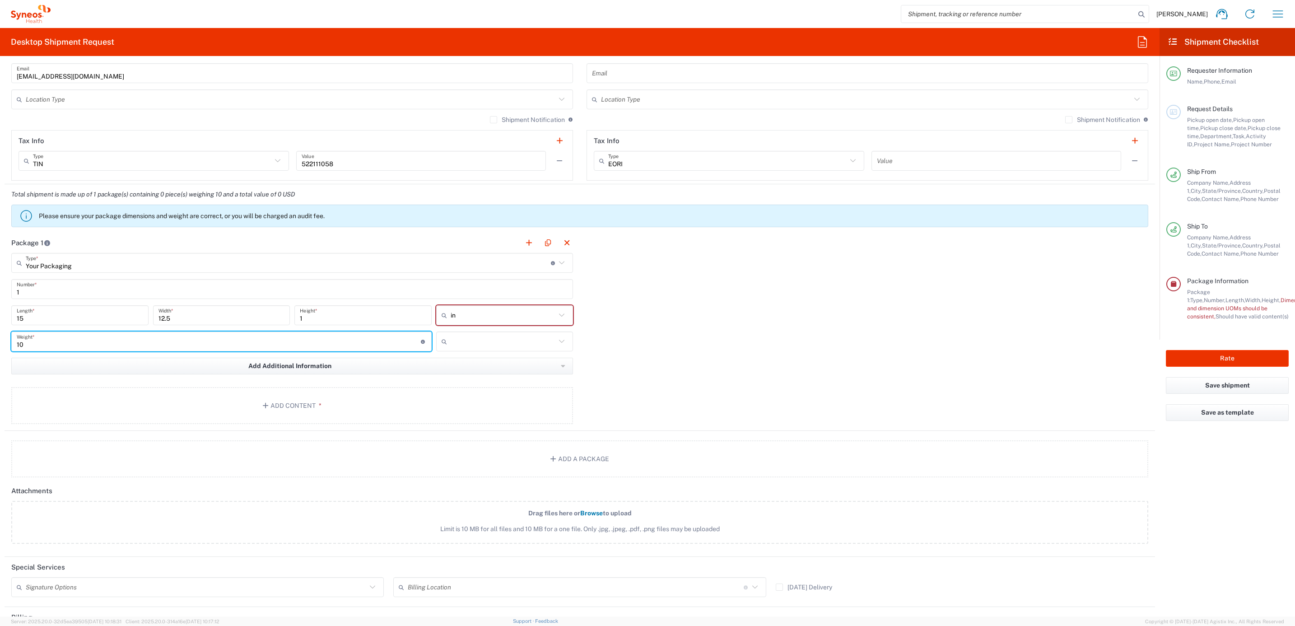
type input "10"
click at [477, 343] on input "text" at bounding box center [504, 341] width 106 height 14
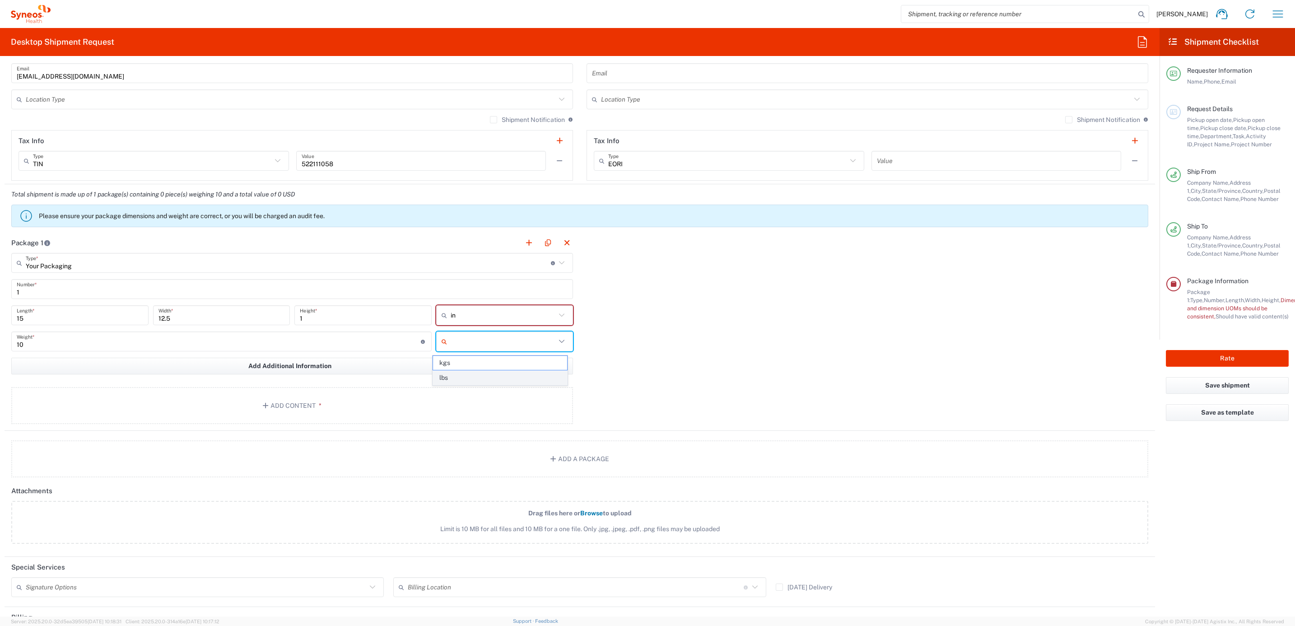
click at [460, 378] on span "lbs" at bounding box center [500, 378] width 134 height 14
type input "lbs"
click at [392, 414] on button "Add Content *" at bounding box center [292, 405] width 562 height 37
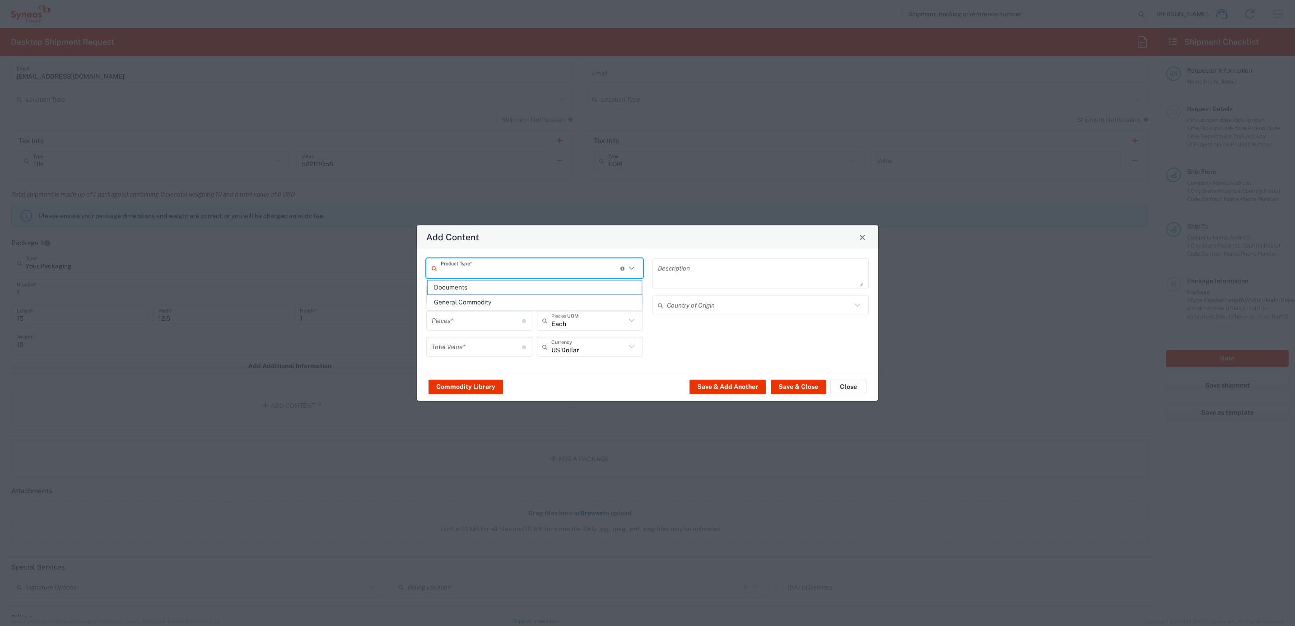
click at [495, 267] on input "text" at bounding box center [531, 268] width 180 height 16
click at [489, 305] on span "General Commodity" at bounding box center [535, 302] width 214 height 14
type input "General Commodity"
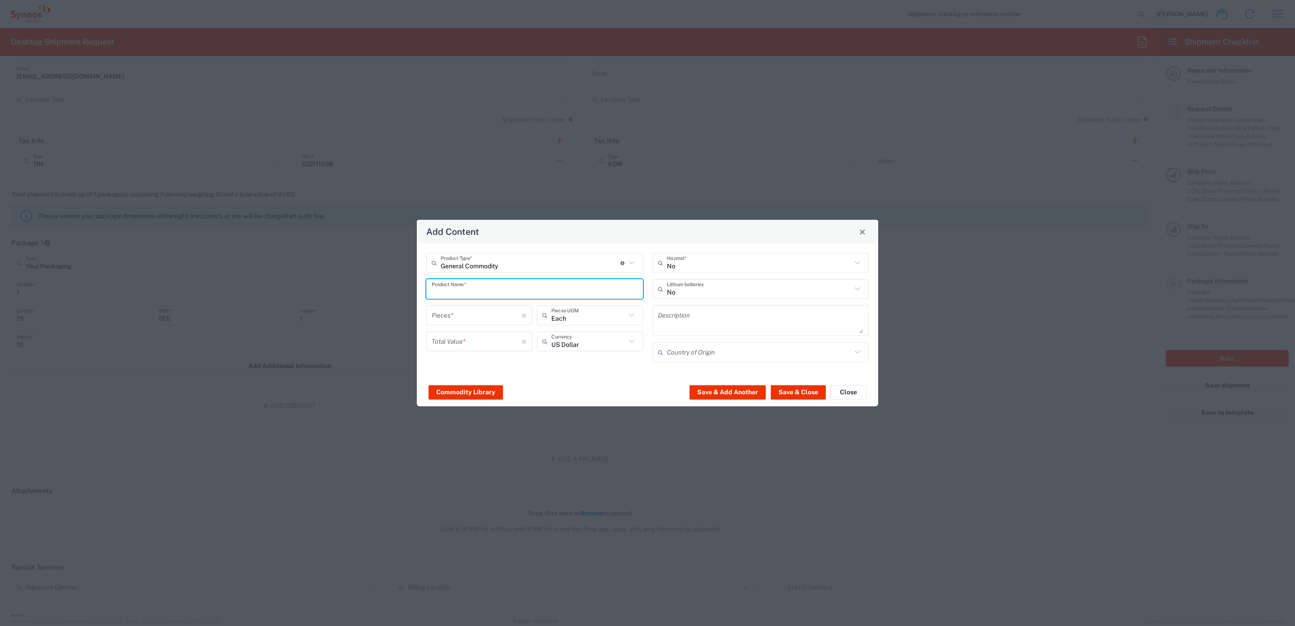
click at [492, 286] on input "text" at bounding box center [535, 289] width 206 height 16
type input "65W Power Supply"
click at [476, 311] on input "number" at bounding box center [477, 315] width 90 height 16
type input "1"
click at [481, 351] on div "Total Value * Total value of all the pieces" at bounding box center [479, 344] width 111 height 26
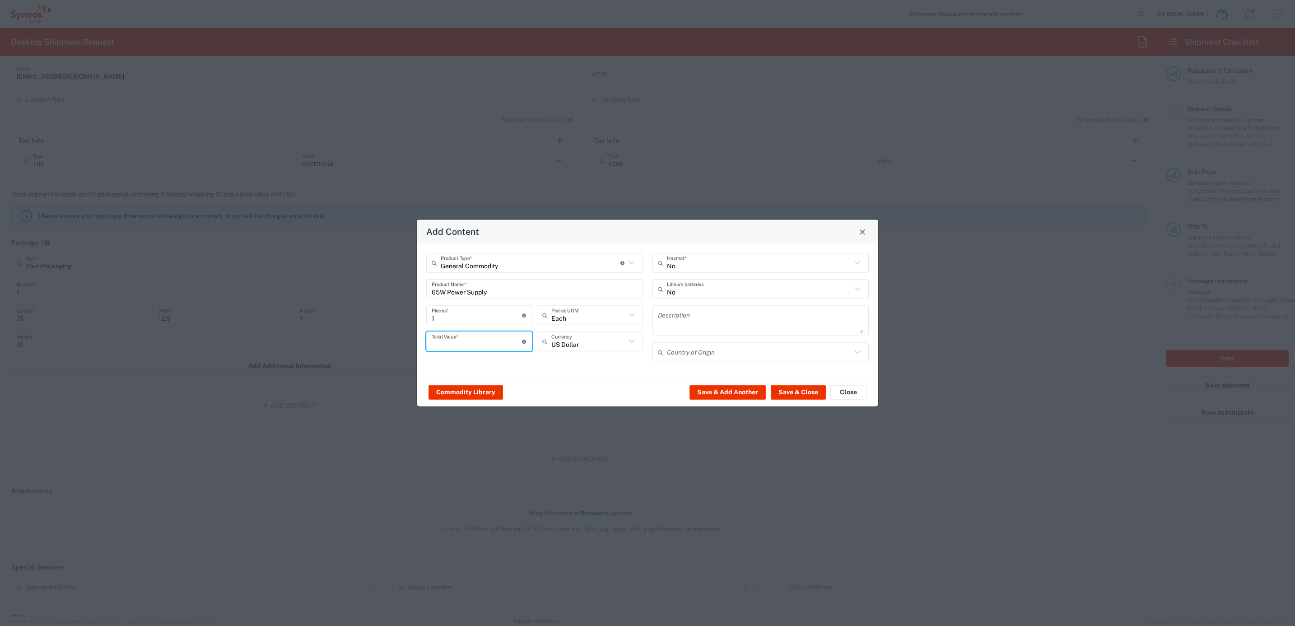
click at [480, 340] on input "number" at bounding box center [477, 341] width 90 height 16
type input "50"
click at [799, 391] on button "Save & Close" at bounding box center [798, 392] width 55 height 14
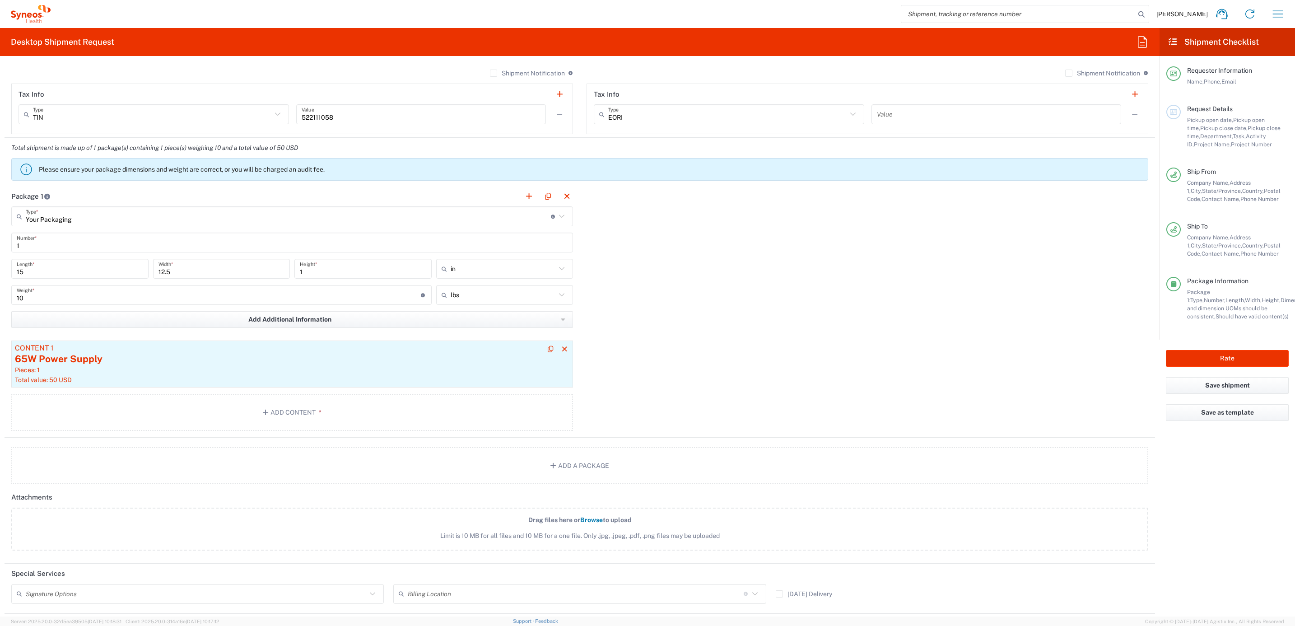
scroll to position [677, 0]
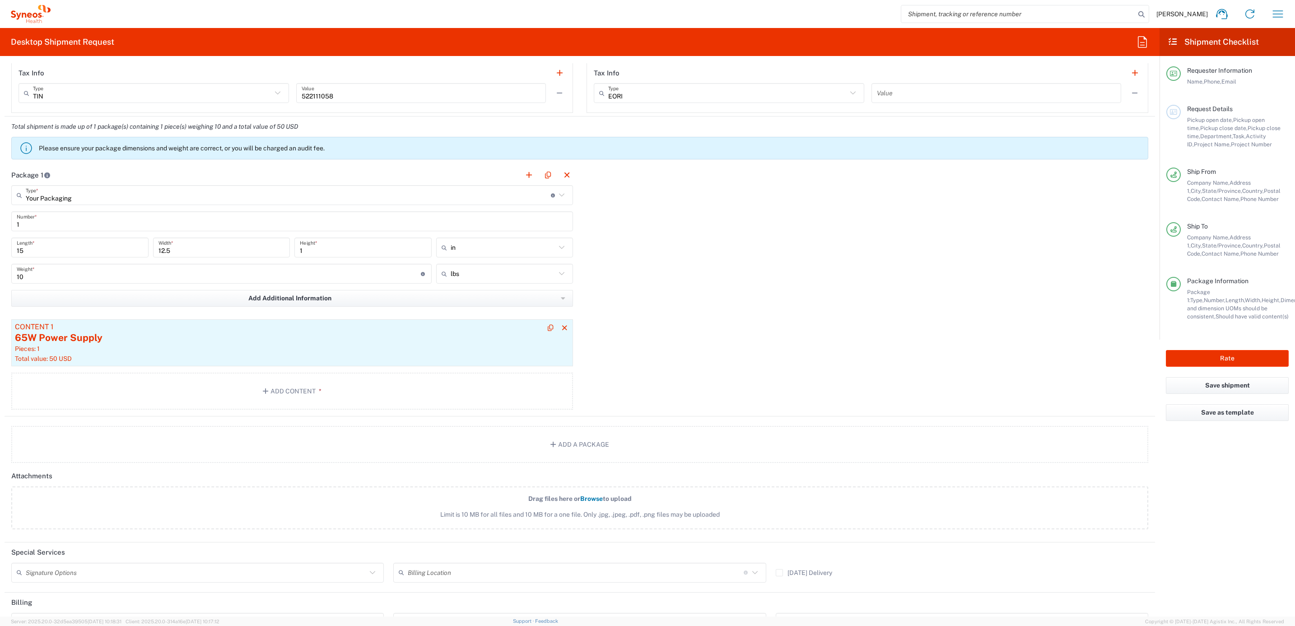
click at [438, 337] on div "65W Power Supply" at bounding box center [292, 338] width 554 height 14
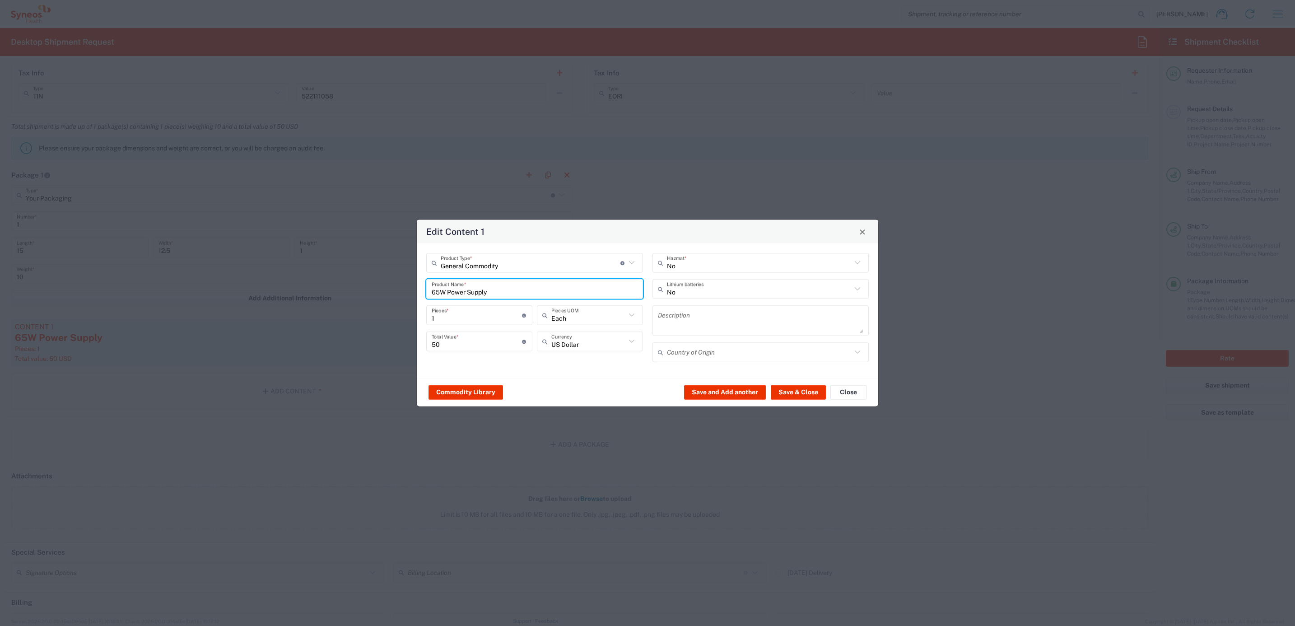
drag, startPoint x: 445, startPoint y: 288, endPoint x: 424, endPoint y: 287, distance: 20.4
click at [424, 287] on div "General Commodity Product Type * Document: Paper document generated internally …" at bounding box center [535, 311] width 226 height 116
type input "iPad Power Supply and Cable"
click at [804, 388] on button "Save & Close" at bounding box center [798, 392] width 55 height 14
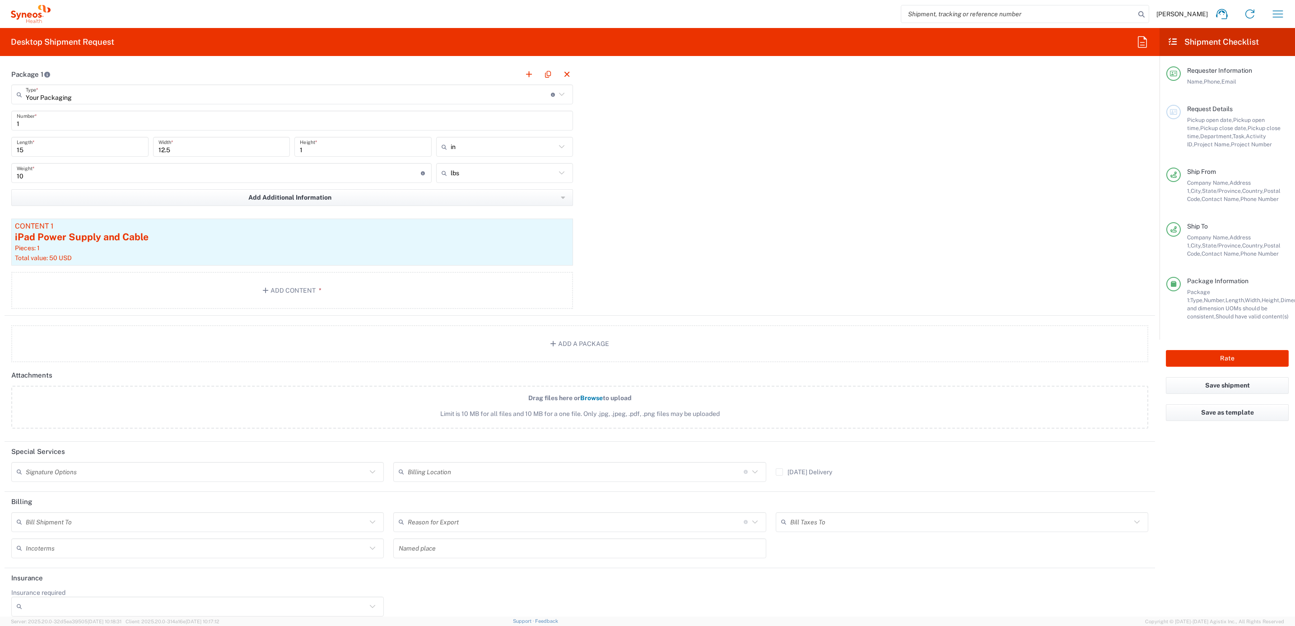
scroll to position [790, 0]
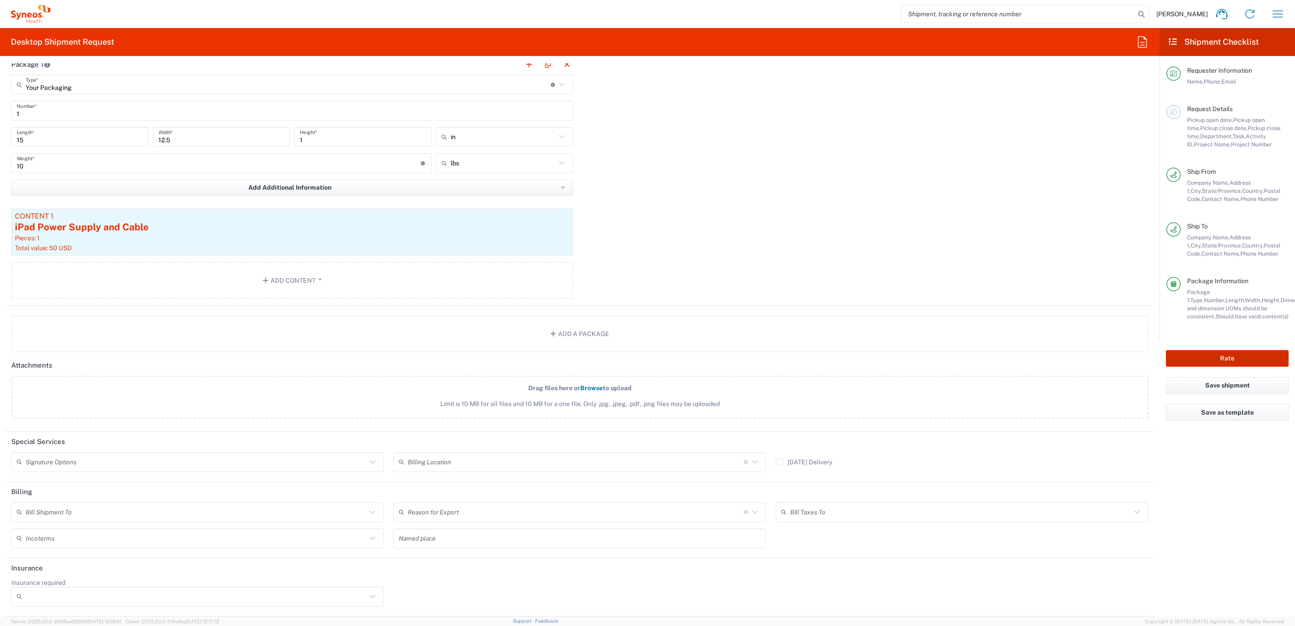
click at [1195, 358] on button "Rate" at bounding box center [1227, 358] width 123 height 17
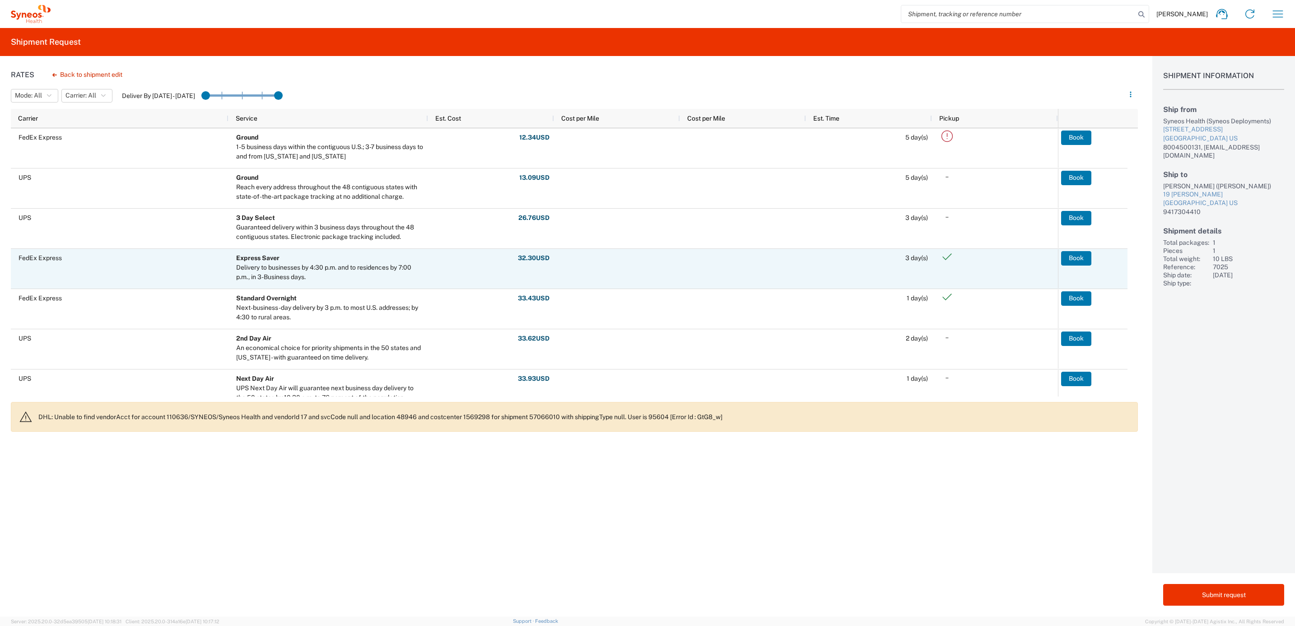
scroll to position [68, 0]
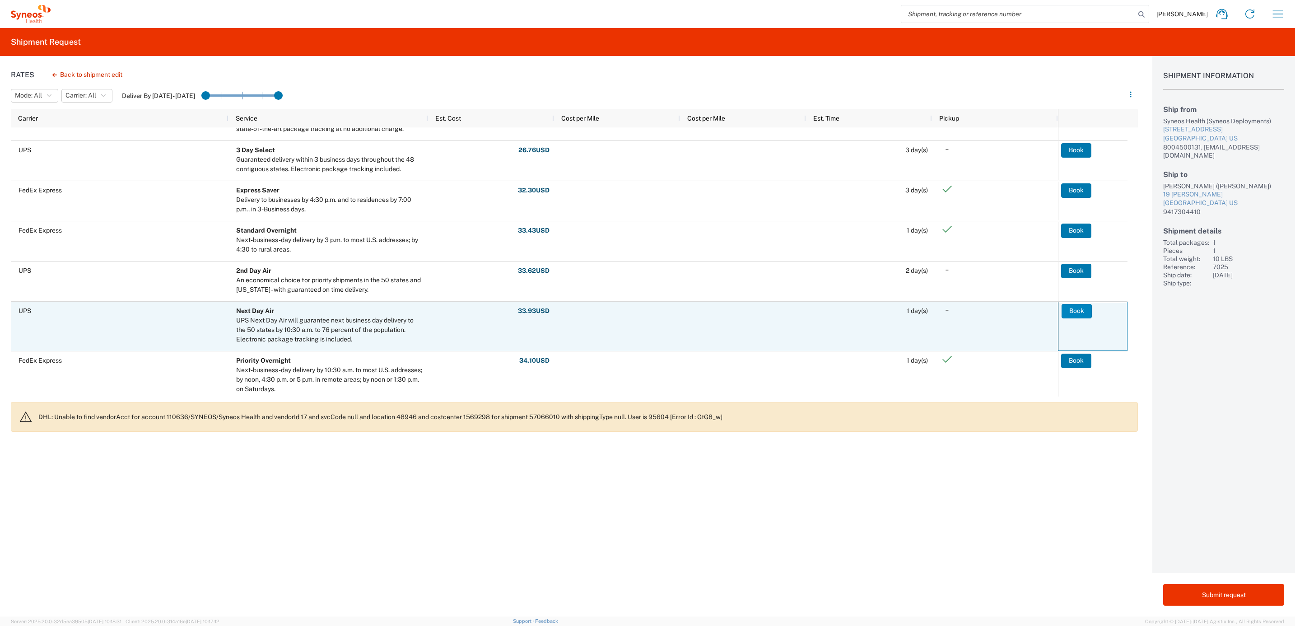
click at [1077, 306] on button "Book" at bounding box center [1076, 311] width 30 height 14
